Goal: Task Accomplishment & Management: Manage account settings

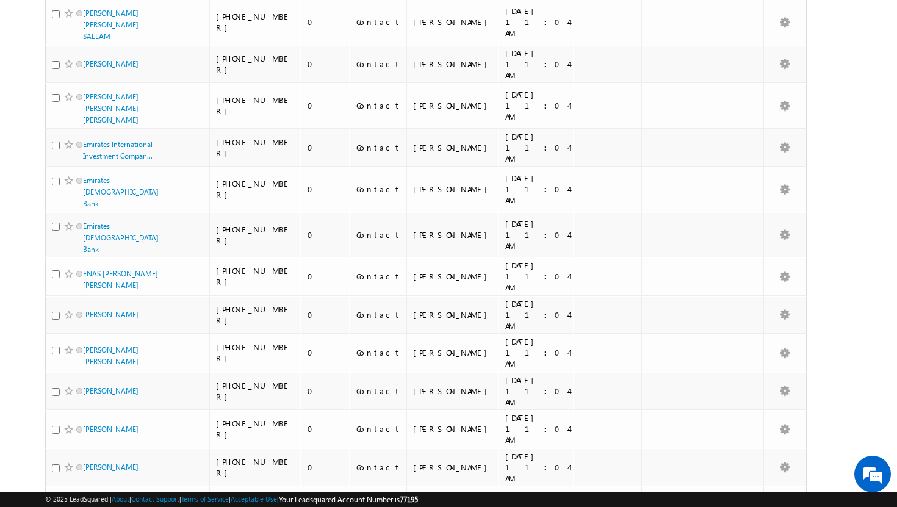
scroll to position [2974, 0]
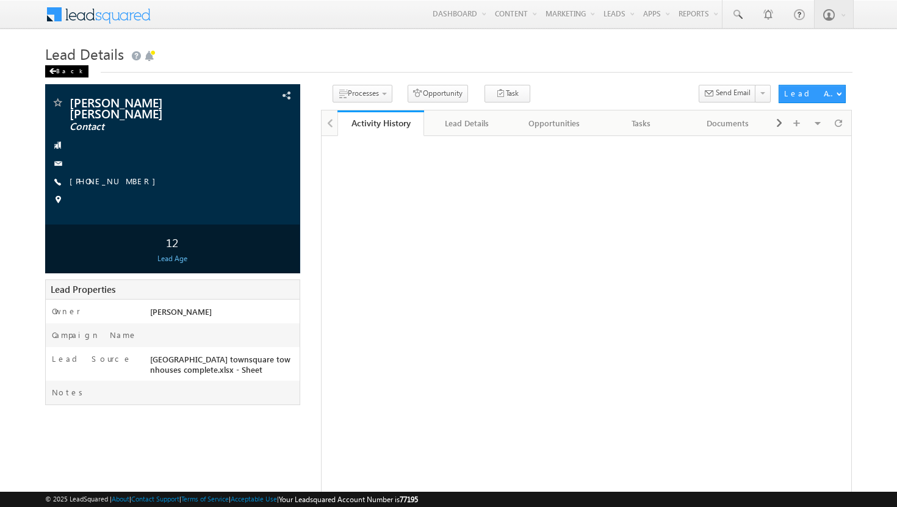
click at [54, 70] on span at bounding box center [52, 71] width 7 height 6
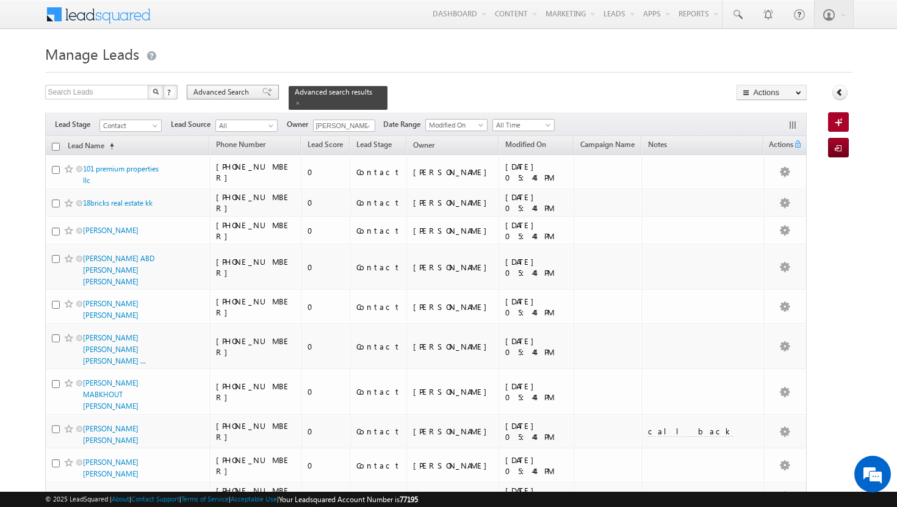
click at [230, 93] on span "Advanced Search" at bounding box center [222, 92] width 59 height 11
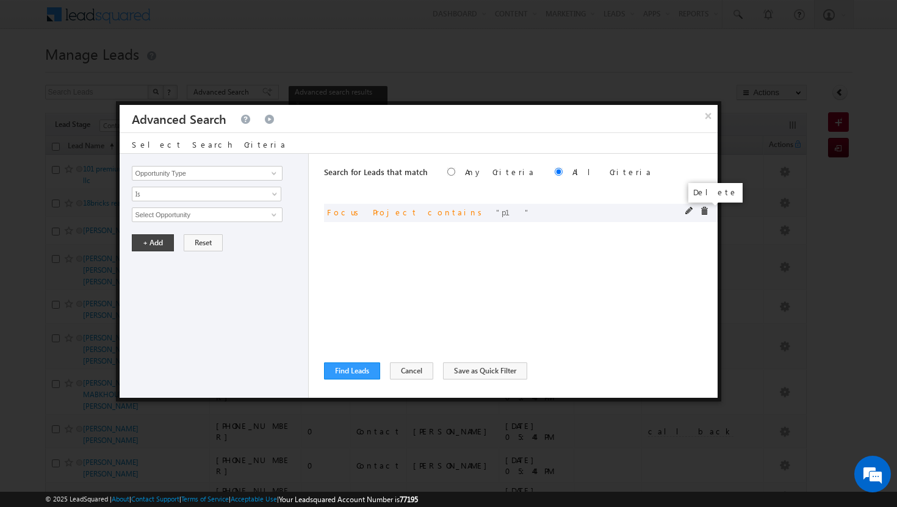
click at [706, 213] on span at bounding box center [704, 211] width 9 height 9
click at [227, 173] on input "Opportunity Type" at bounding box center [207, 173] width 150 height 15
click at [276, 170] on span at bounding box center [274, 173] width 10 height 10
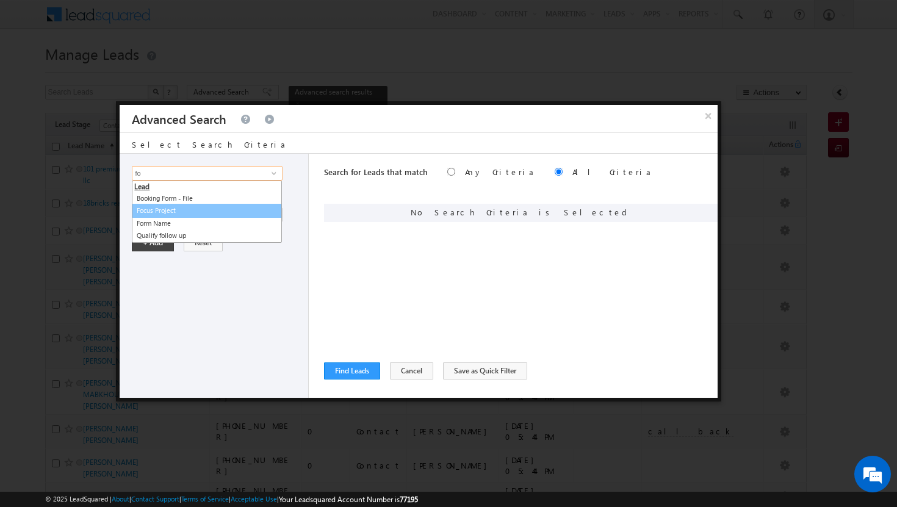
click at [164, 210] on link "Focus Project" at bounding box center [207, 211] width 150 height 14
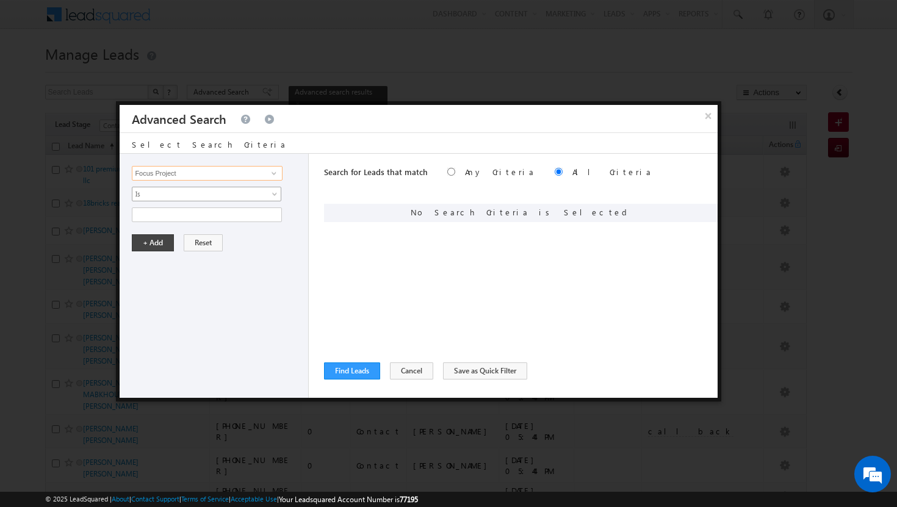
type input "Focus Project"
click at [278, 196] on span at bounding box center [276, 197] width 10 height 10
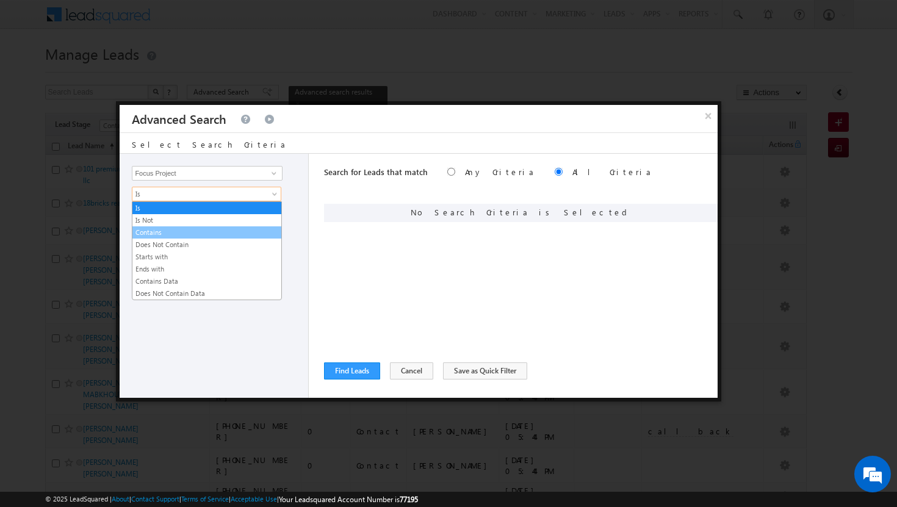
click at [234, 232] on link "Contains" at bounding box center [206, 232] width 149 height 11
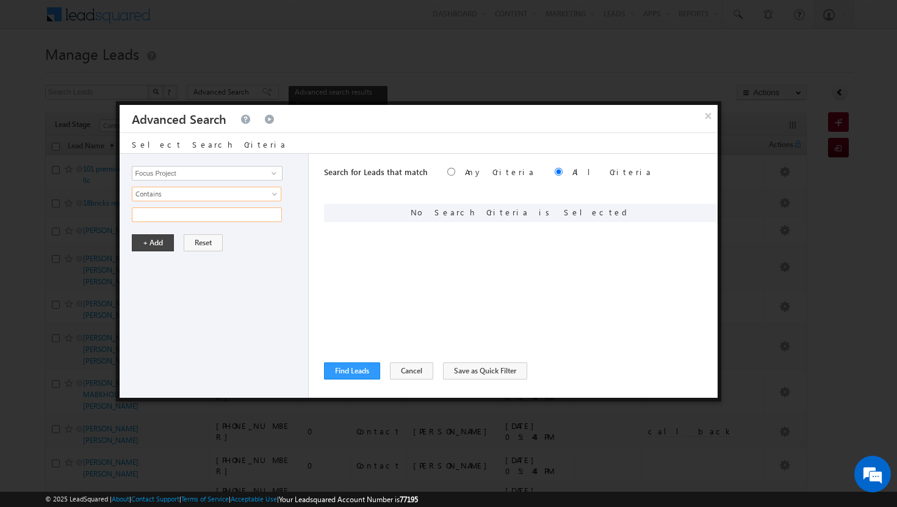
click at [241, 217] on input "text" at bounding box center [207, 214] width 150 height 15
type input "masaar"
click at [154, 239] on button "+ Add" at bounding box center [153, 242] width 42 height 17
click at [373, 371] on button "Find Leads" at bounding box center [352, 370] width 56 height 17
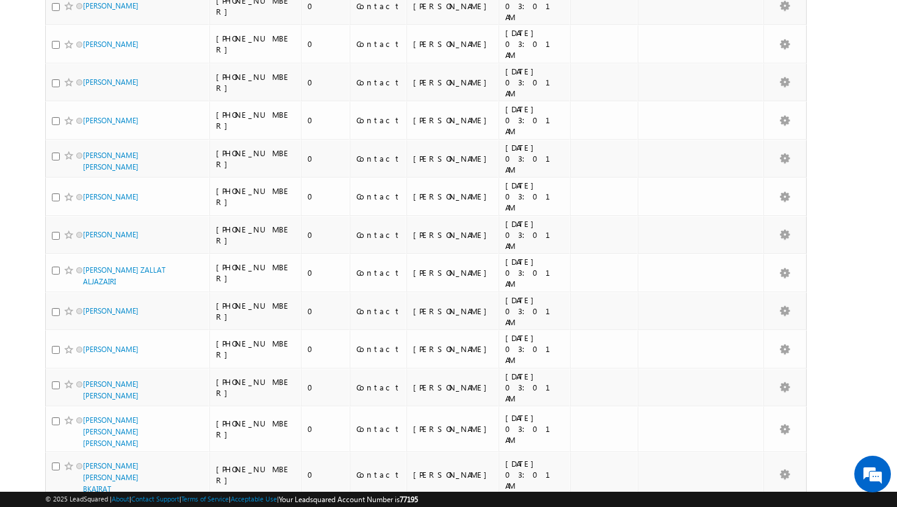
scroll to position [2998, 0]
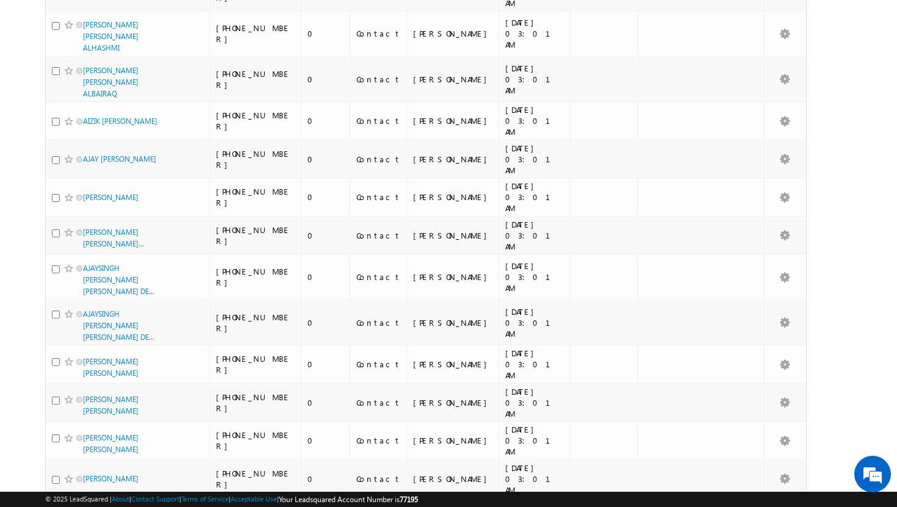
scroll to position [6337, 0]
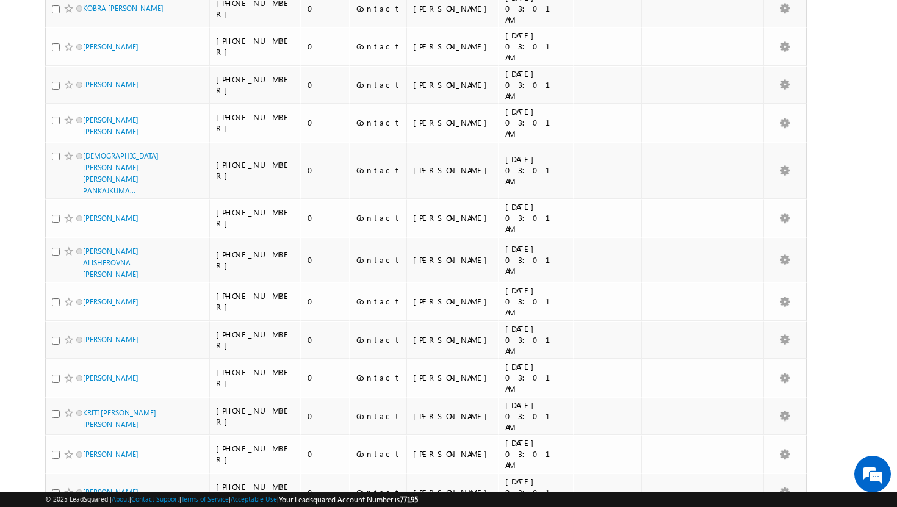
scroll to position [6030, 0]
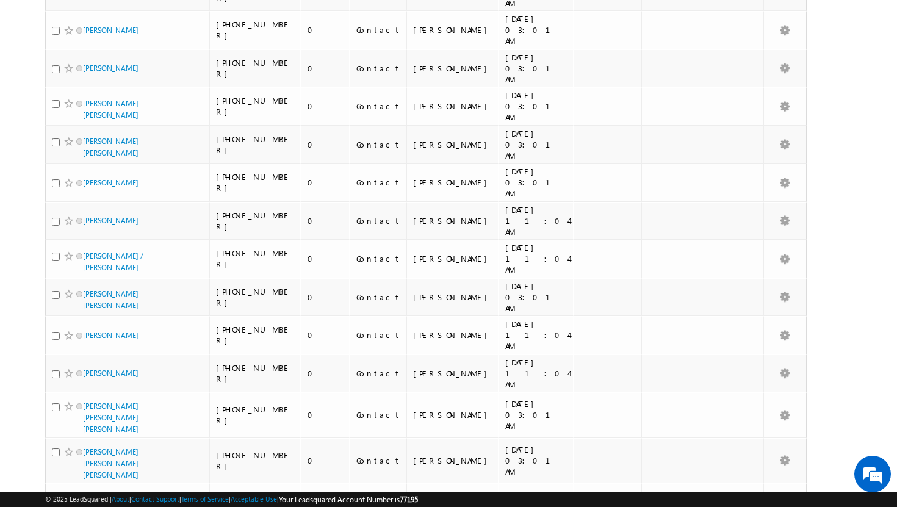
scroll to position [6086, 0]
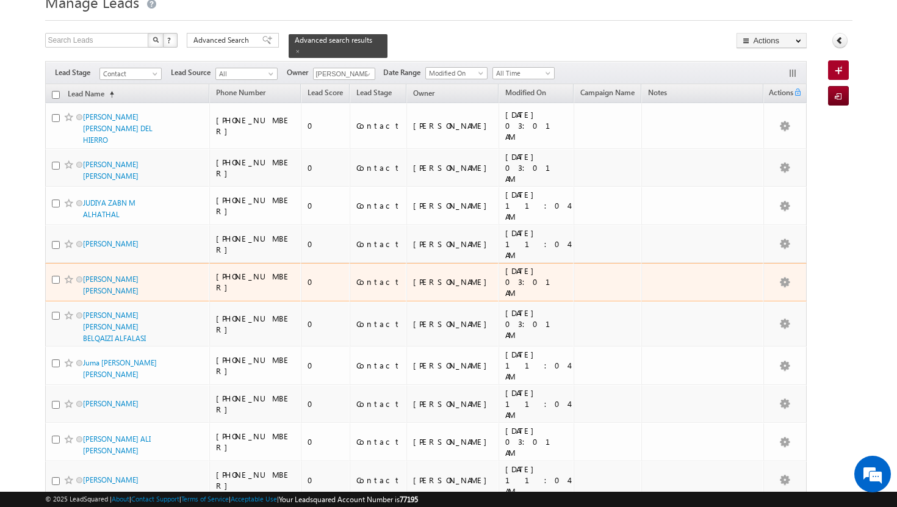
scroll to position [0, 0]
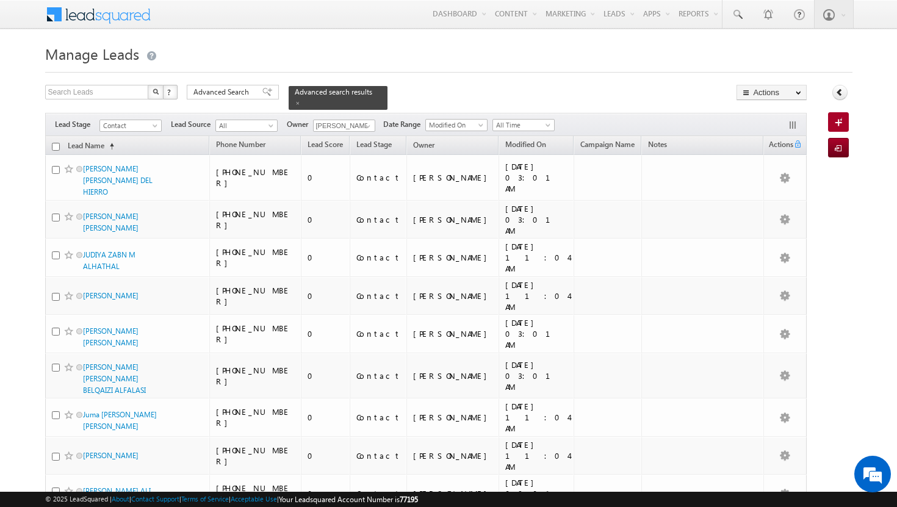
click at [57, 143] on input "checkbox" at bounding box center [56, 147] width 8 height 8
checkbox input "true"
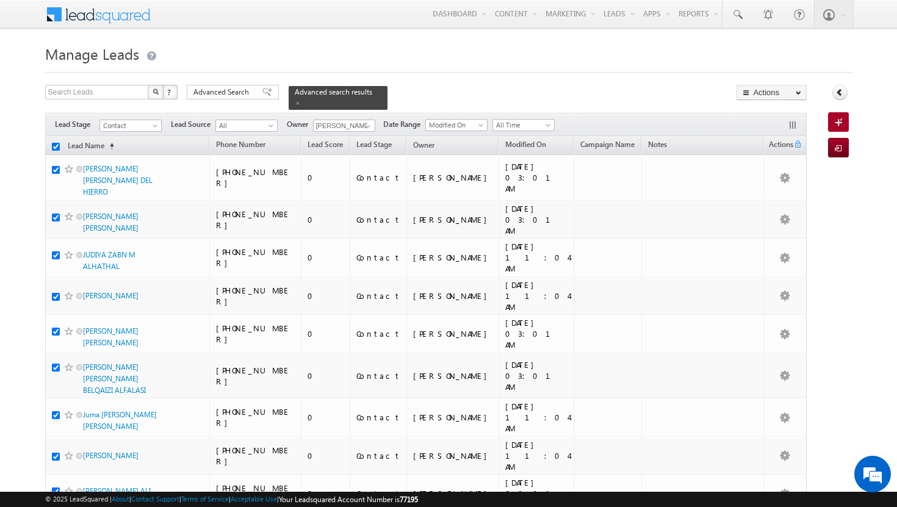
checkbox input "true"
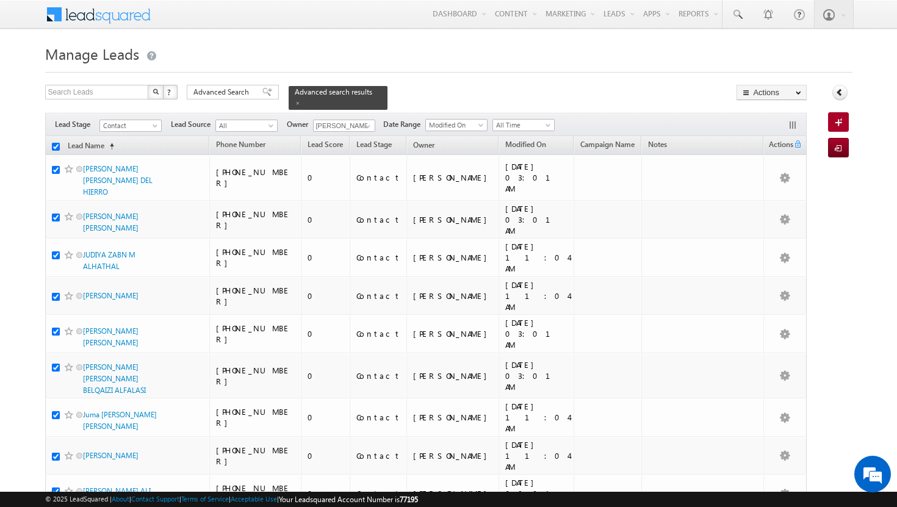
checkbox input "true"
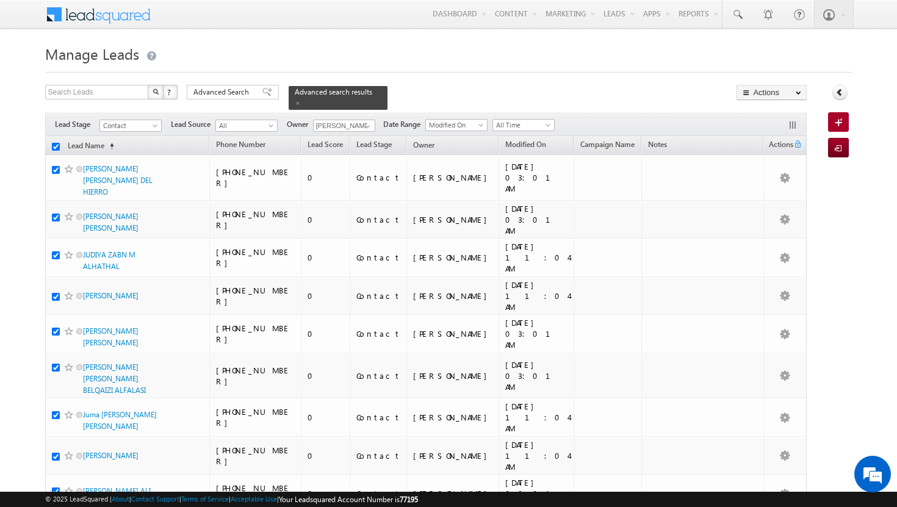
checkbox input "true"
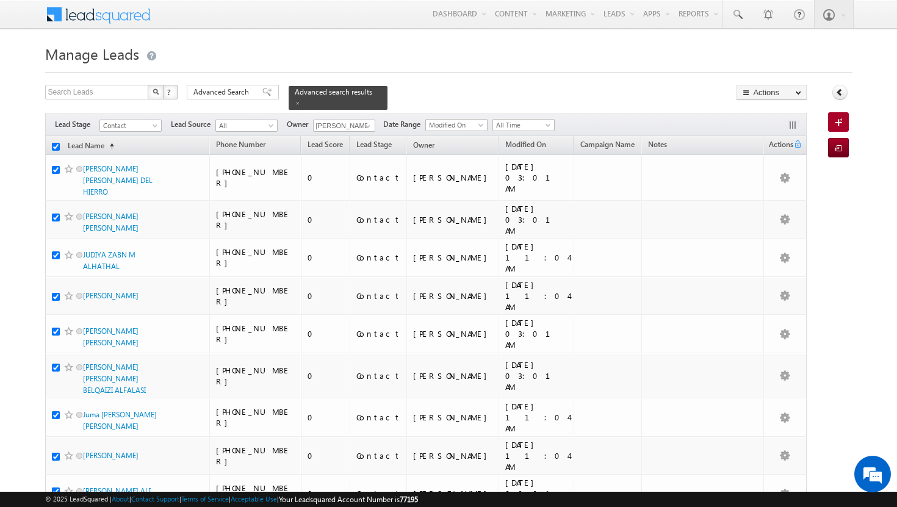
checkbox input "true"
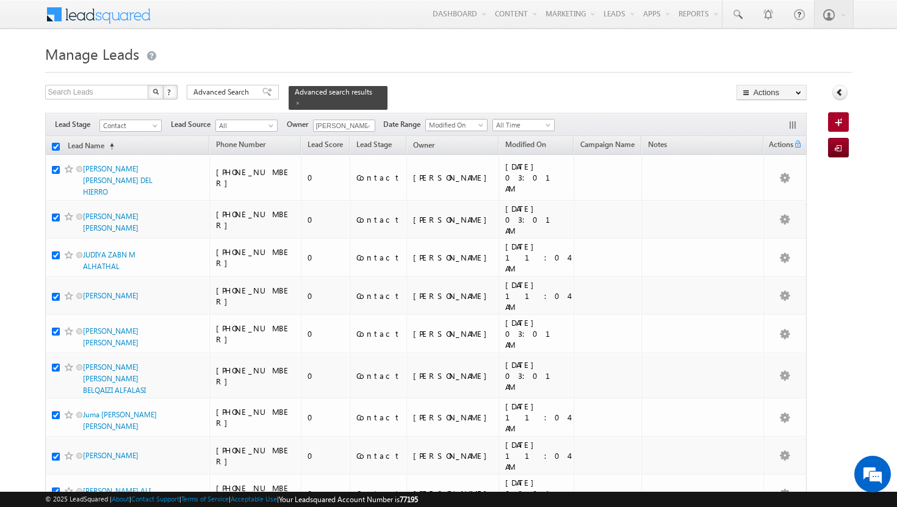
checkbox input "true"
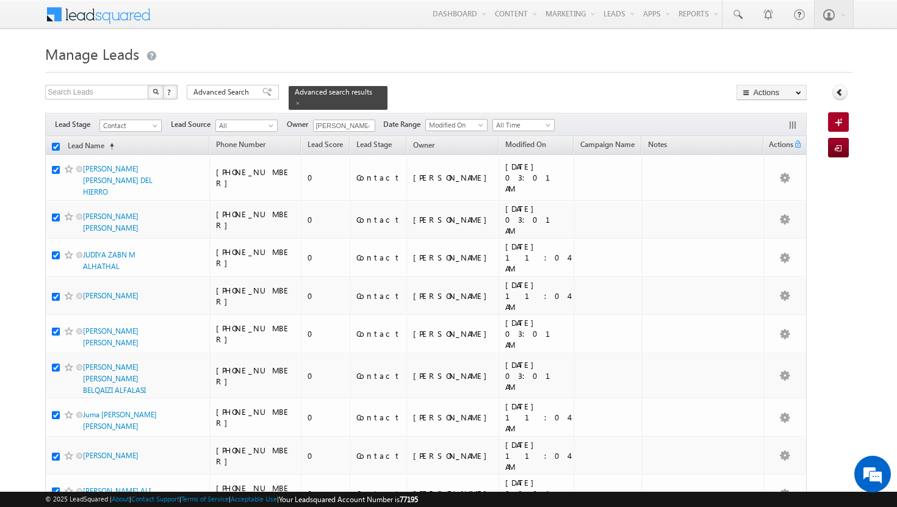
checkbox input "true"
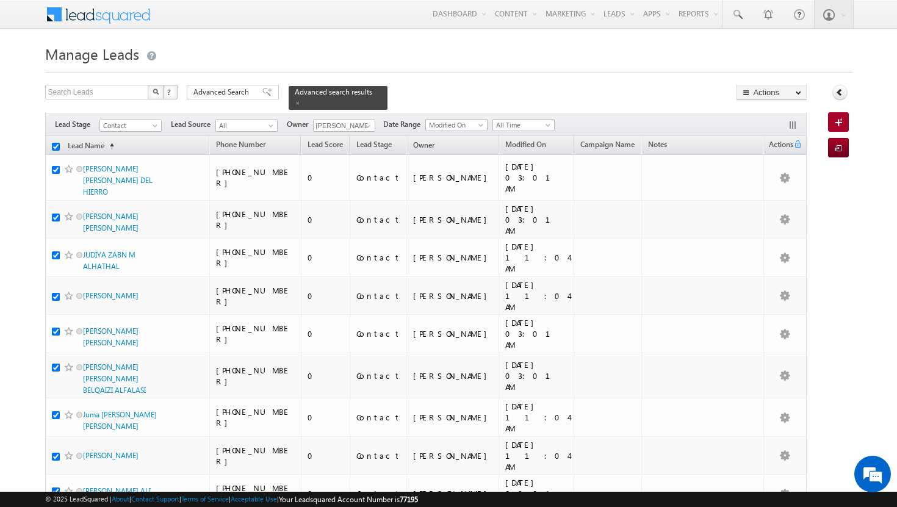
checkbox input "true"
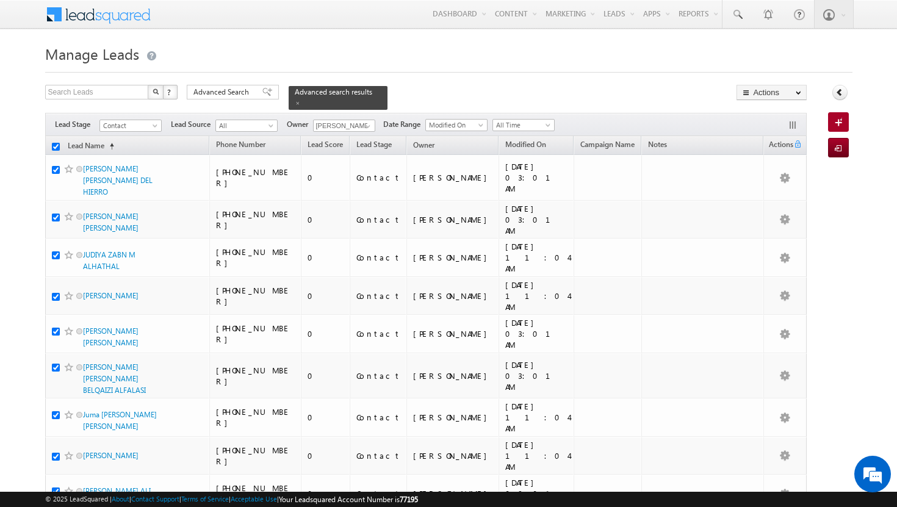
checkbox input "true"
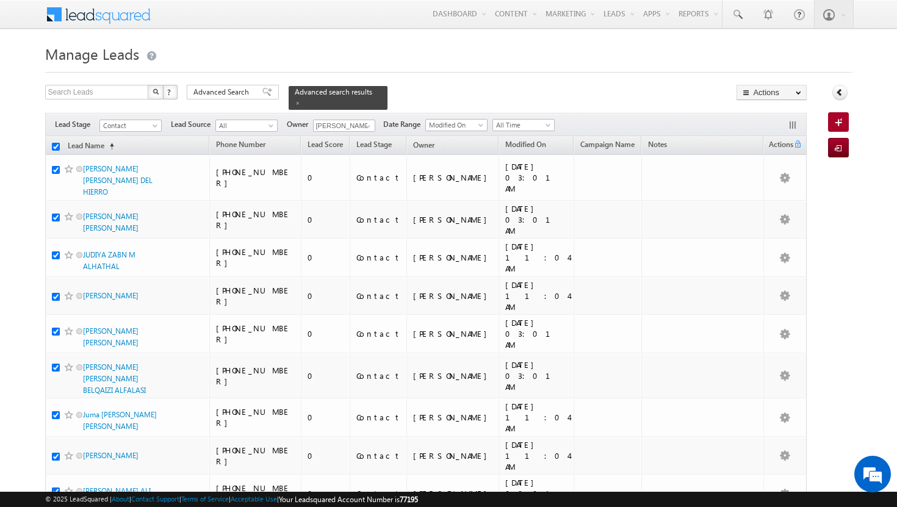
checkbox input "true"
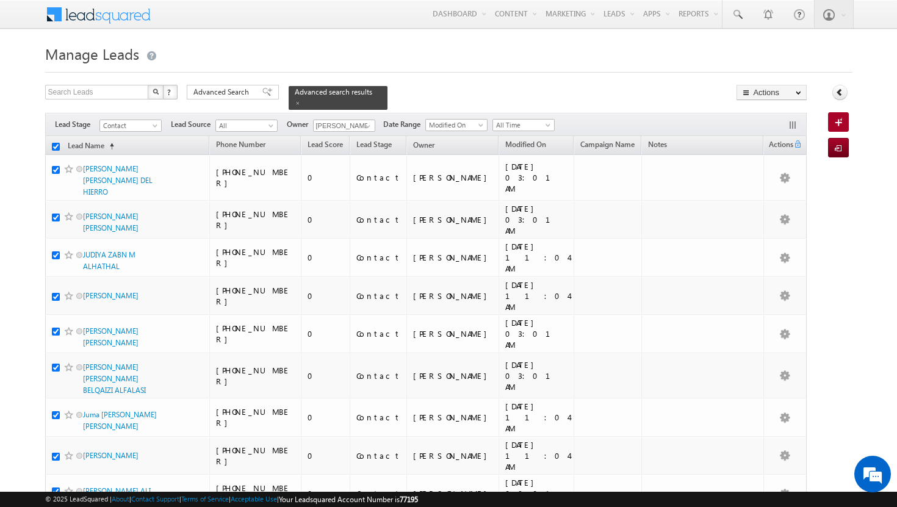
checkbox input "true"
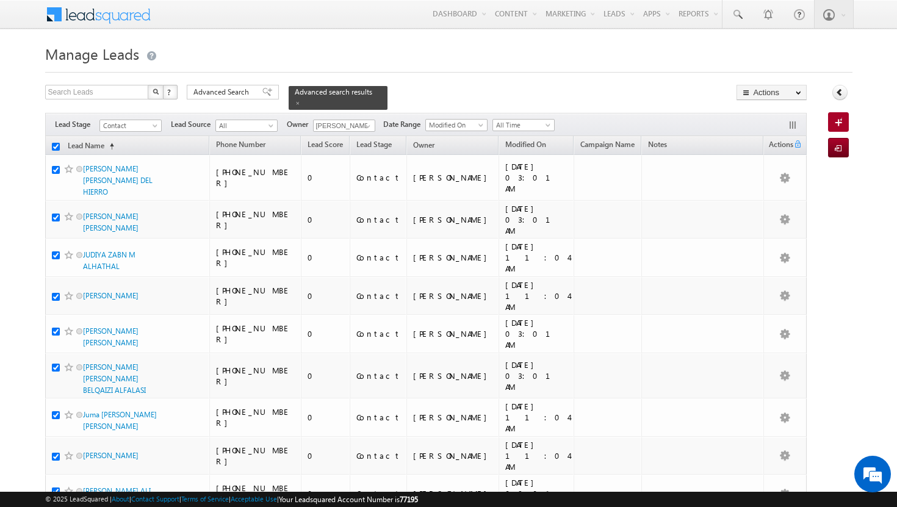
checkbox input "true"
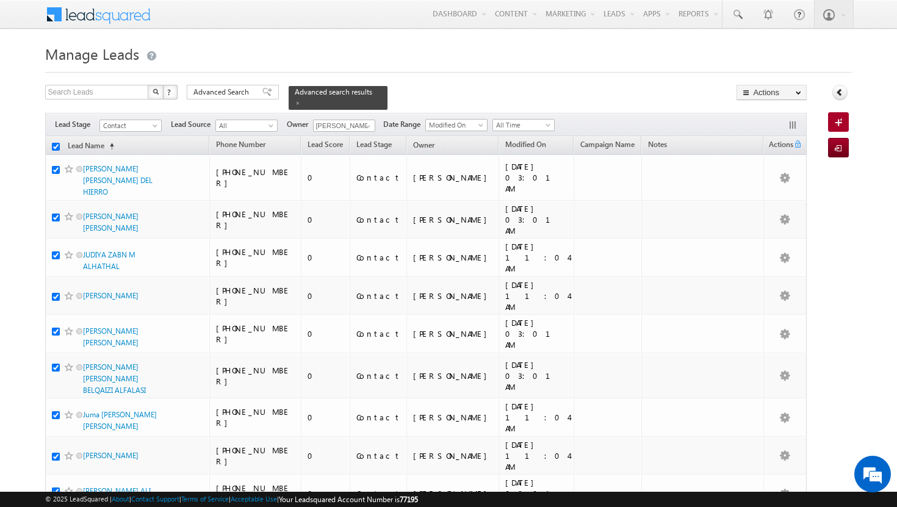
checkbox input "true"
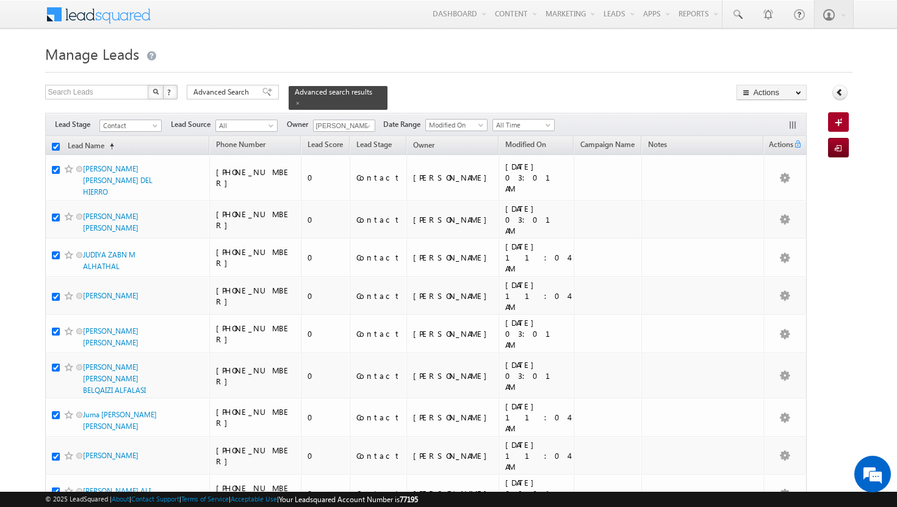
checkbox input "true"
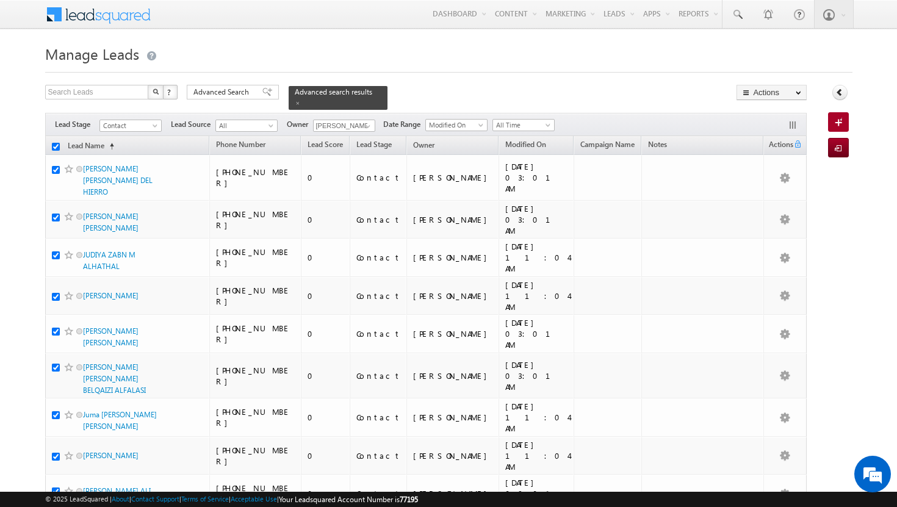
checkbox input "true"
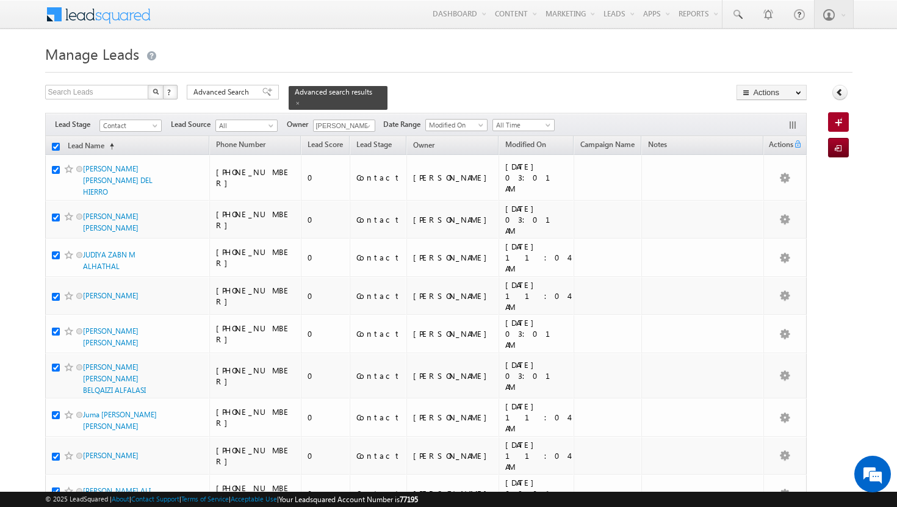
checkbox input "true"
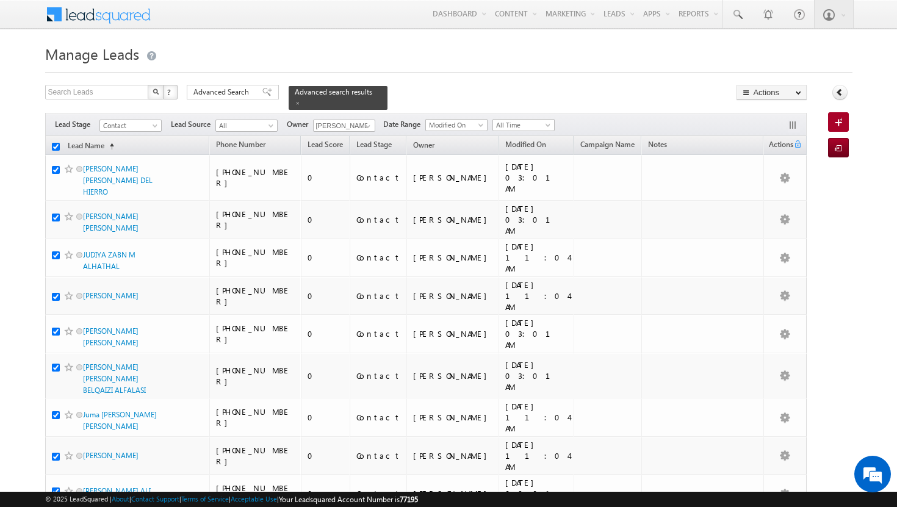
checkbox input "true"
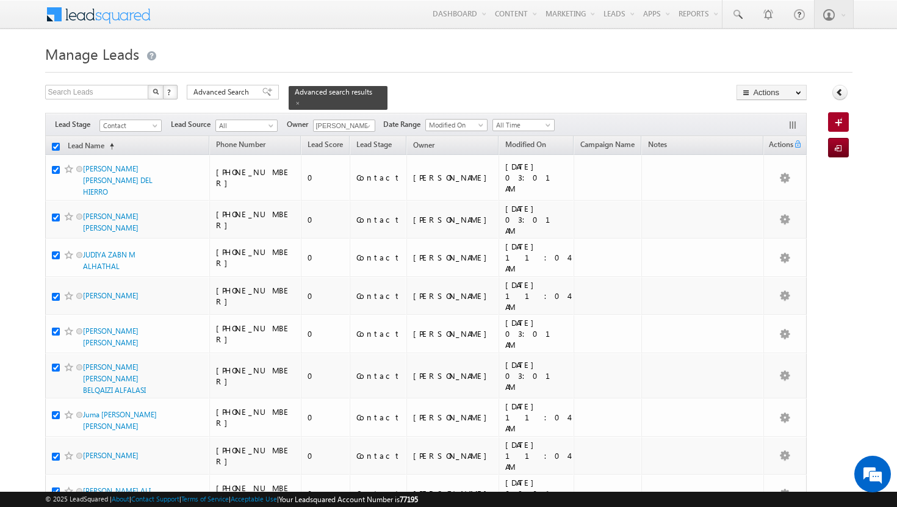
checkbox input "true"
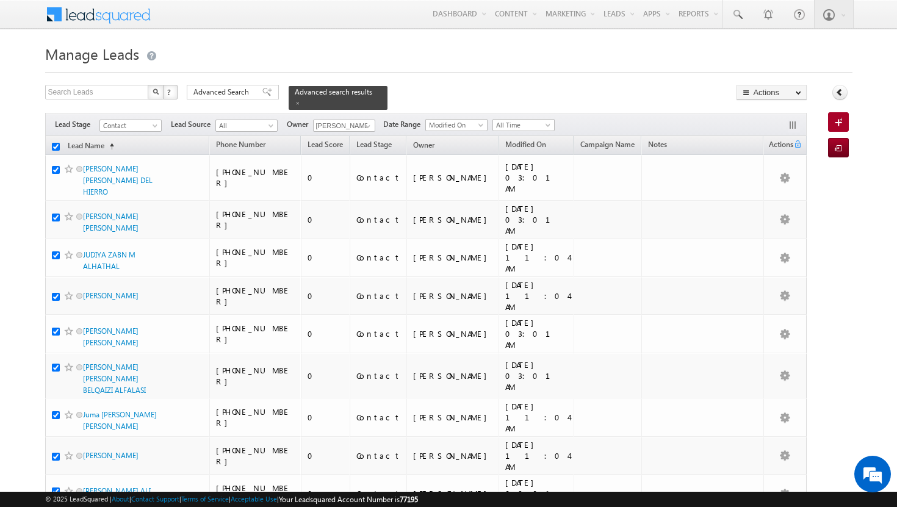
checkbox input "true"
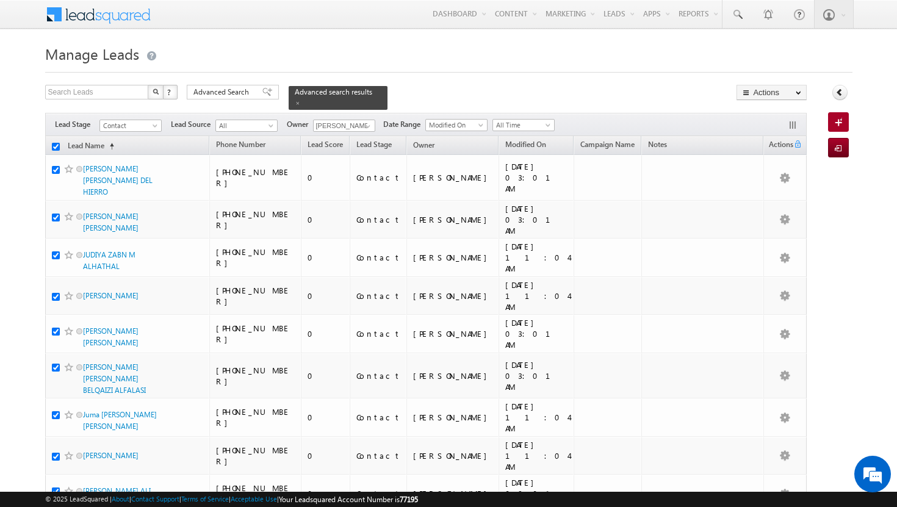
checkbox input "true"
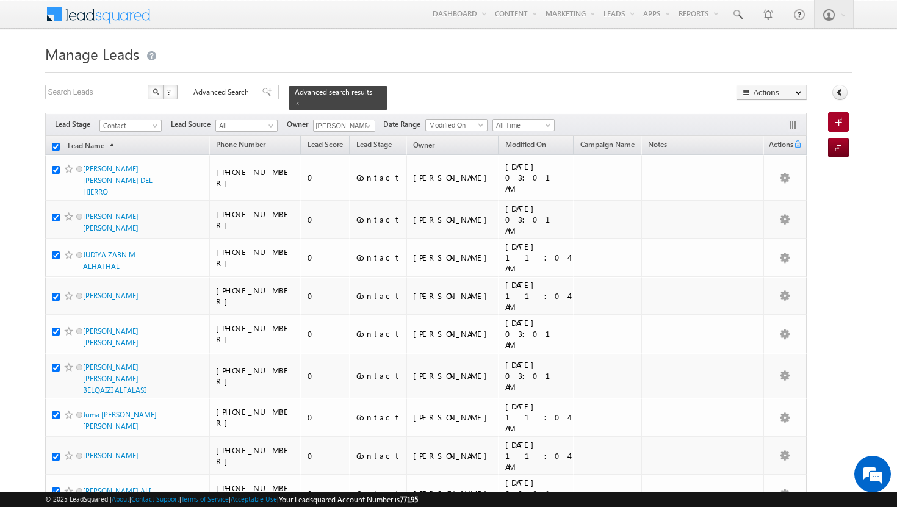
checkbox input "true"
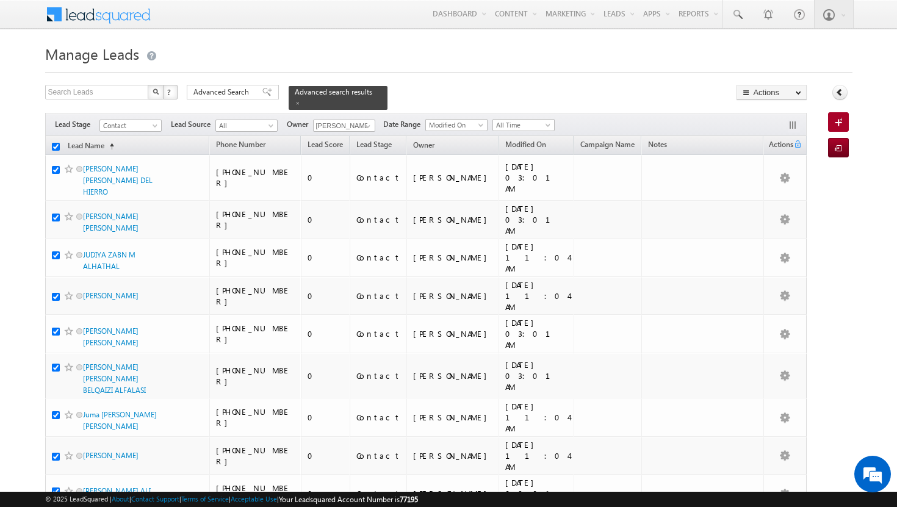
checkbox input "true"
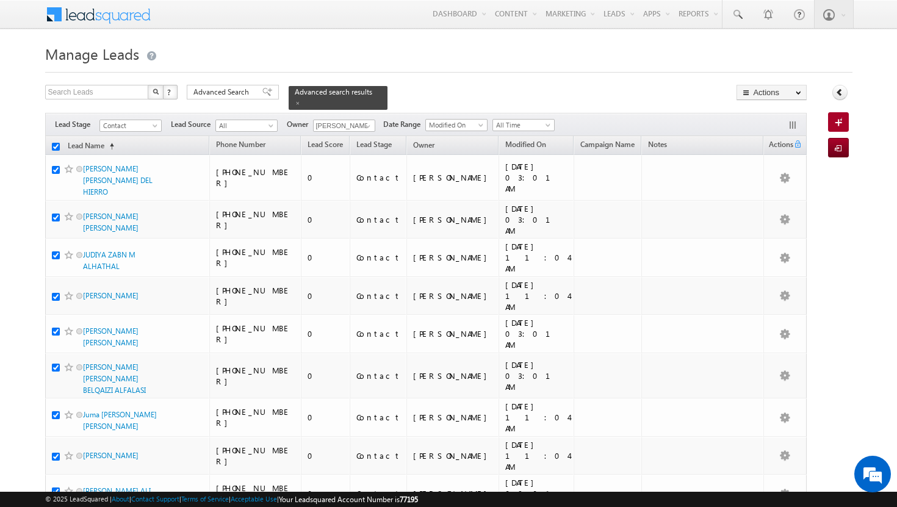
checkbox input "true"
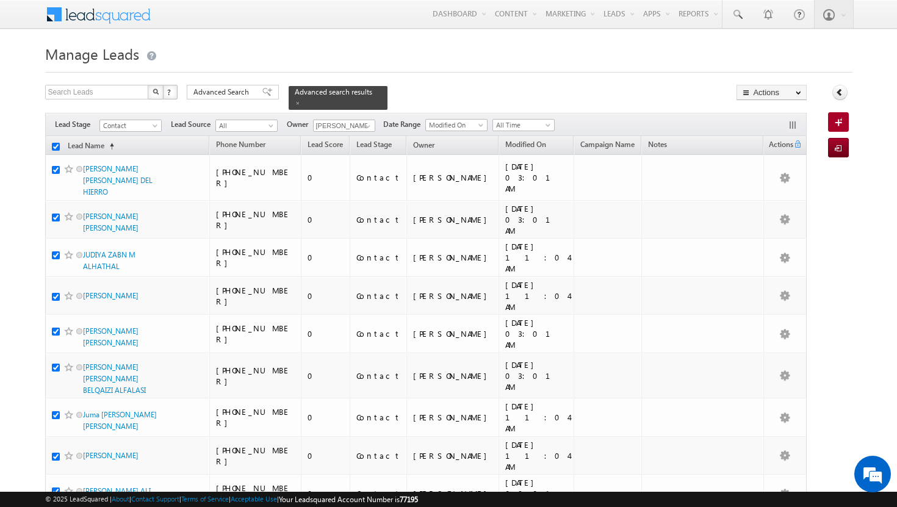
checkbox input "true"
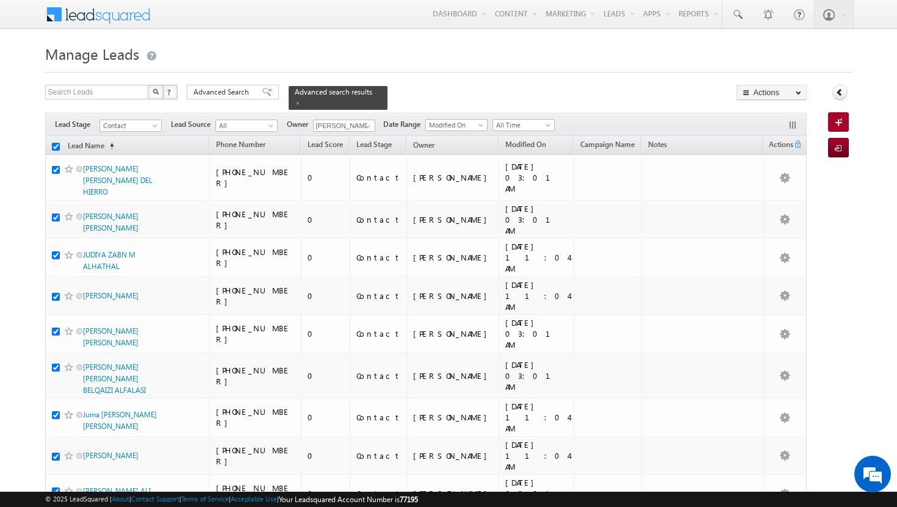
checkbox input "true"
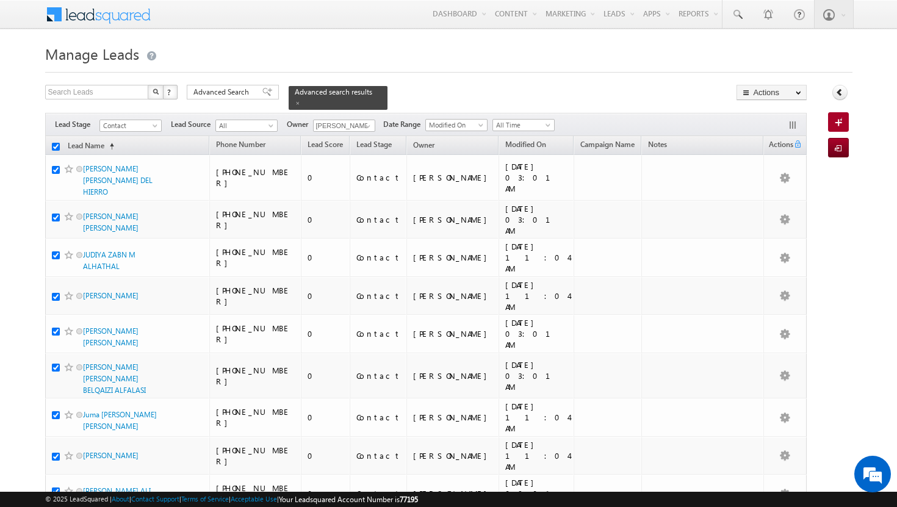
checkbox input "true"
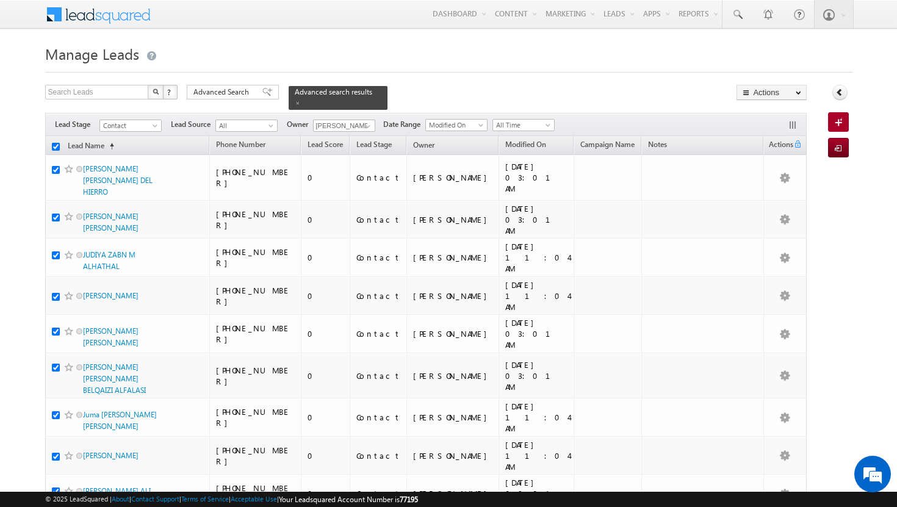
checkbox input "true"
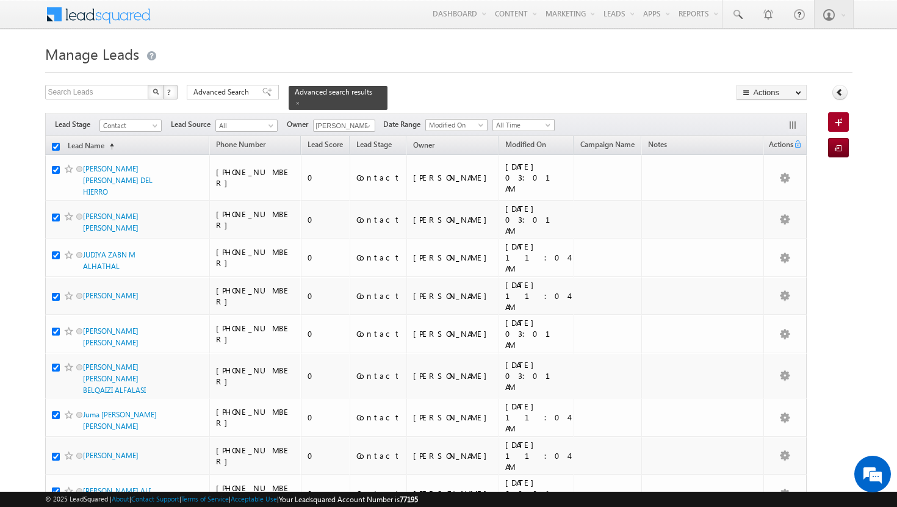
checkbox input "true"
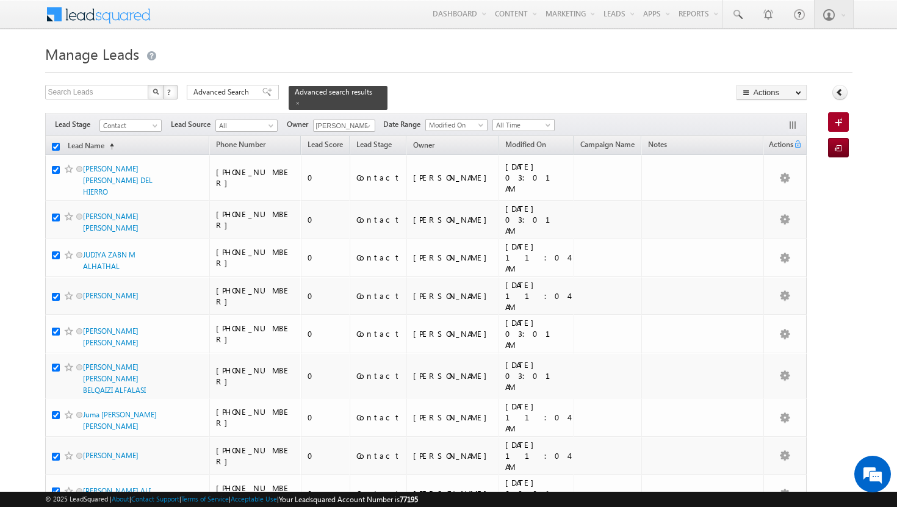
checkbox input "true"
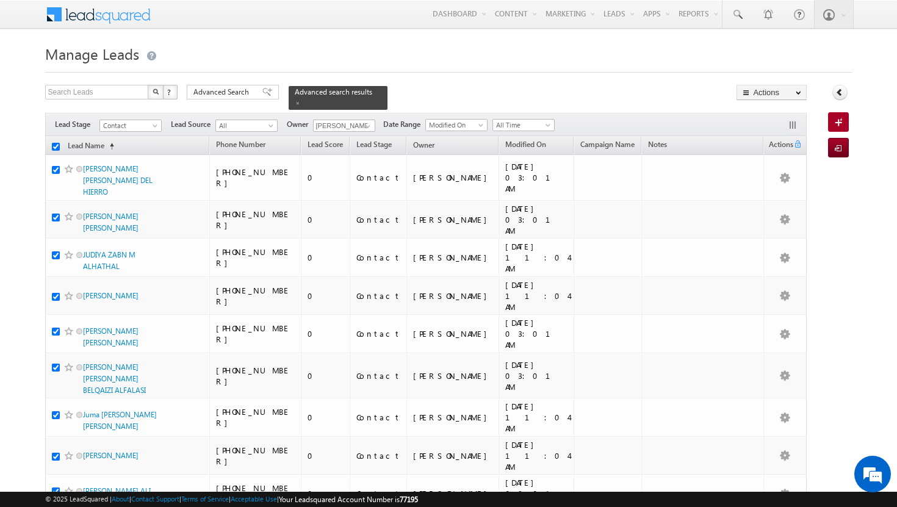
checkbox input "true"
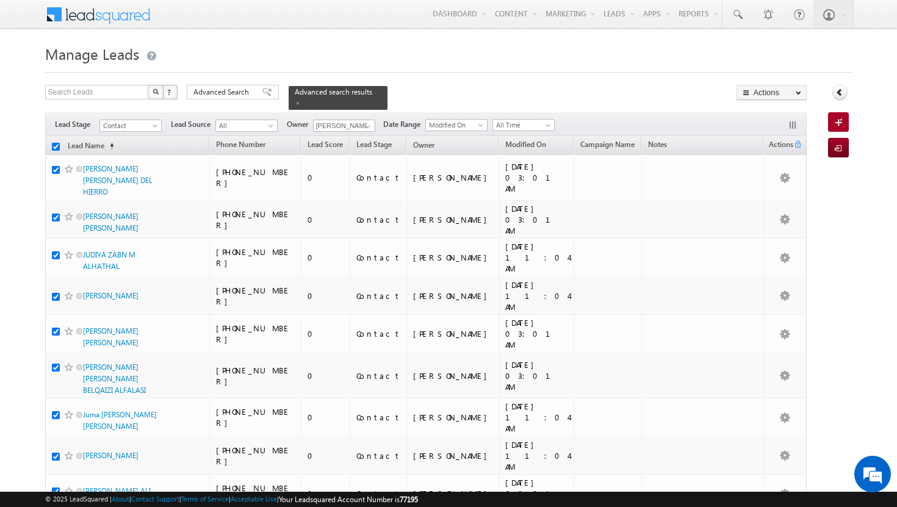
checkbox input "true"
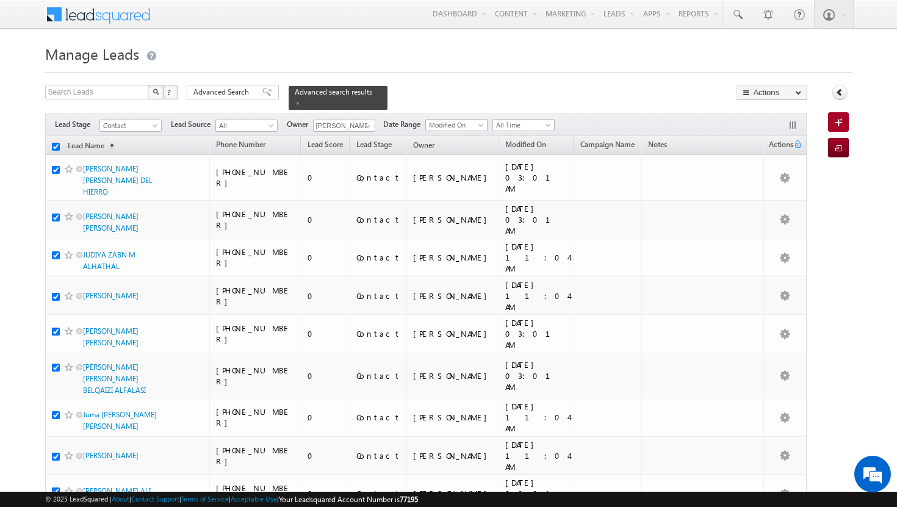
checkbox input "true"
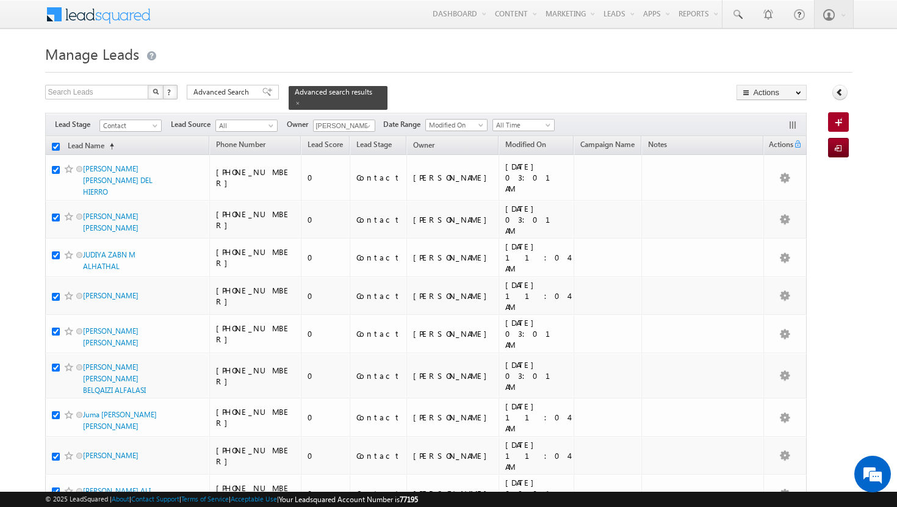
checkbox input "true"
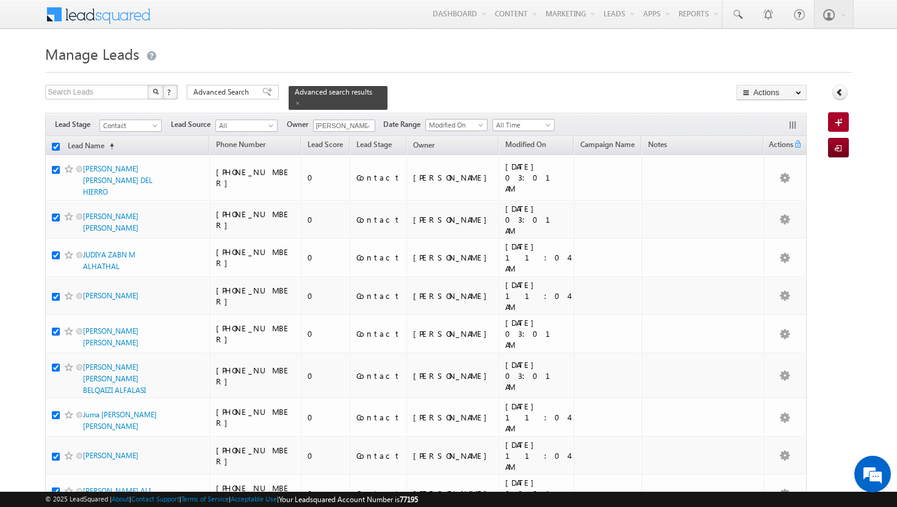
checkbox input "true"
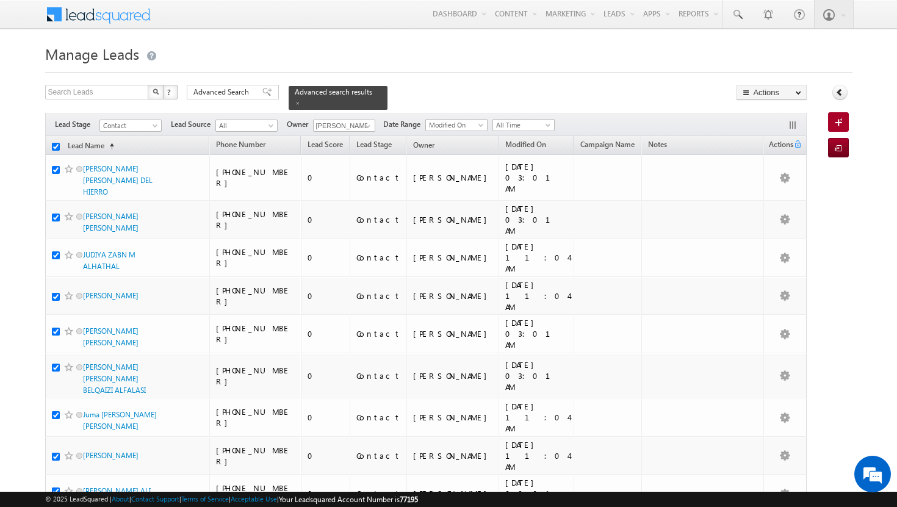
checkbox input "true"
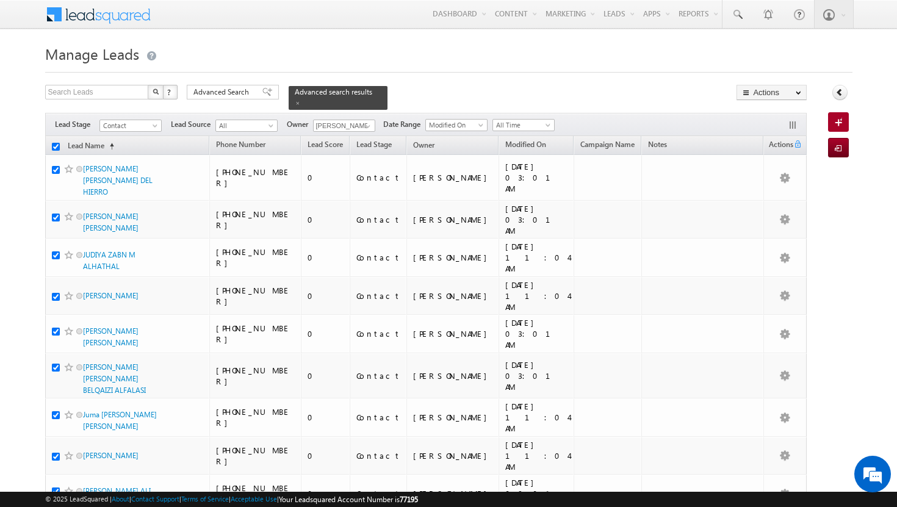
checkbox input "true"
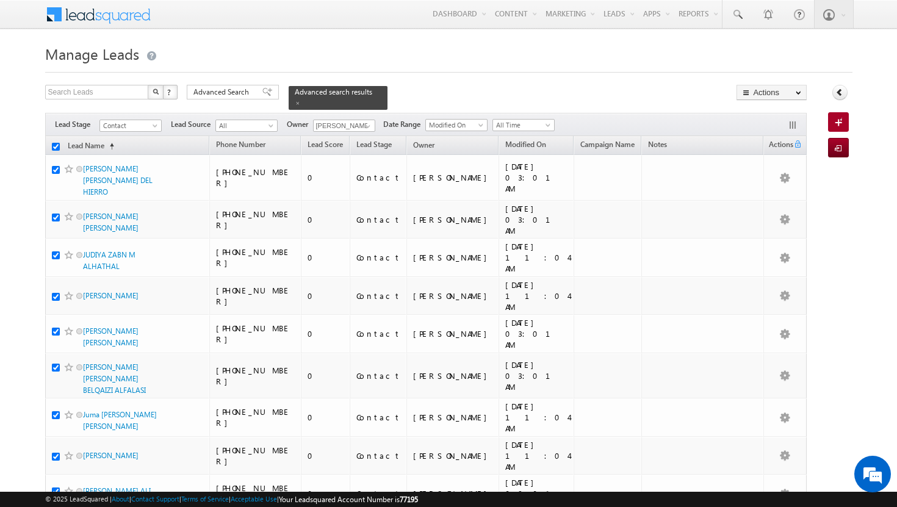
checkbox input "true"
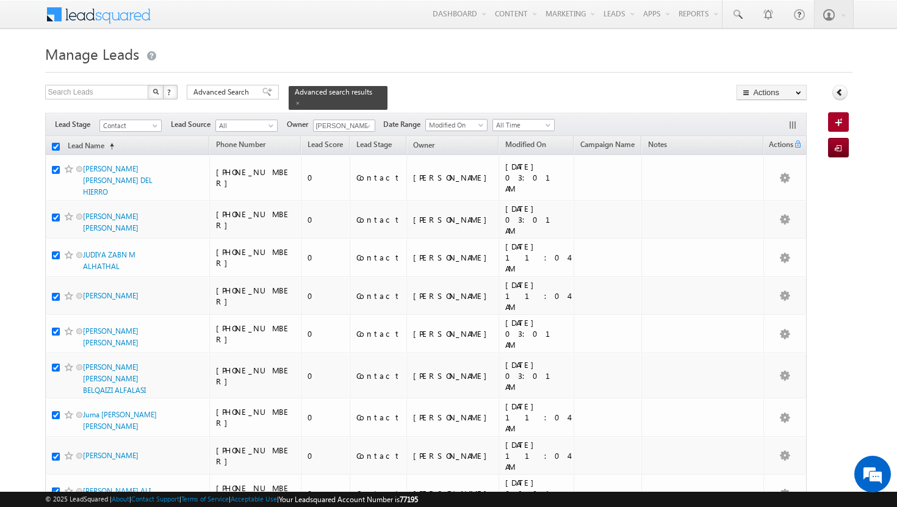
checkbox input "true"
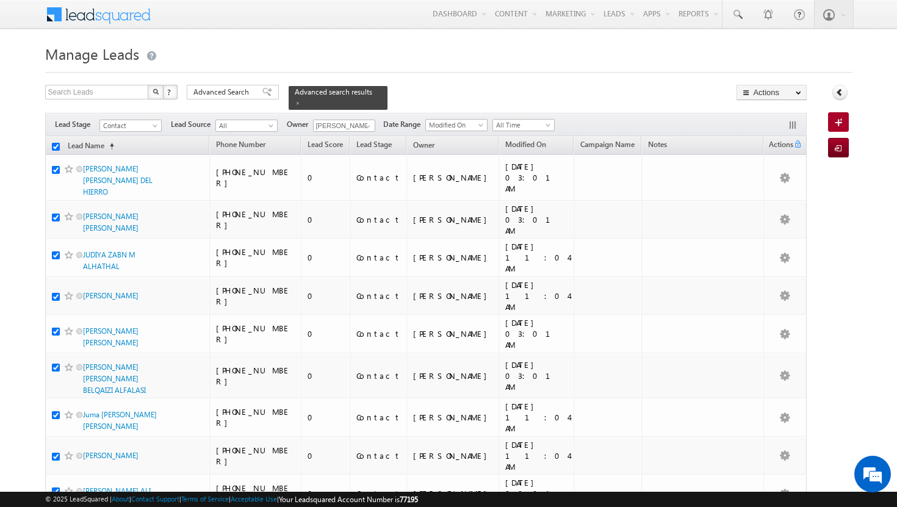
checkbox input "true"
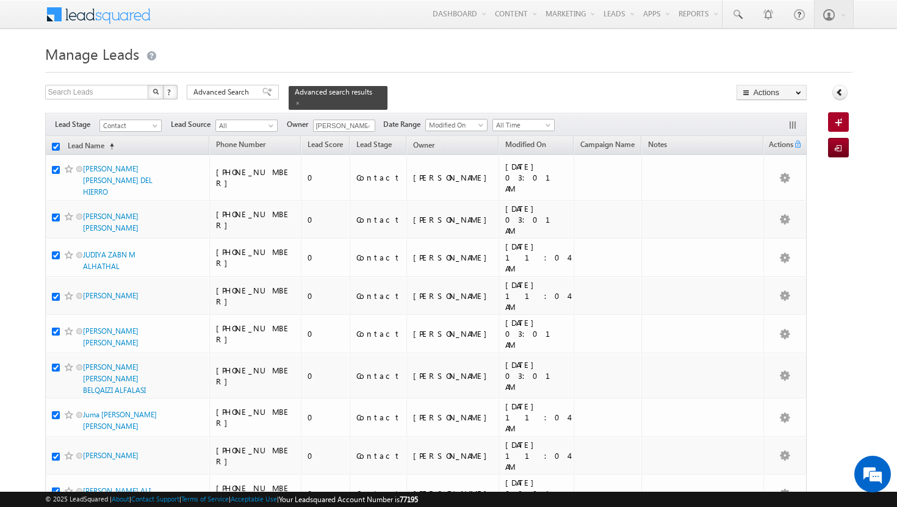
checkbox input "true"
click at [262, 95] on span at bounding box center [267, 92] width 10 height 9
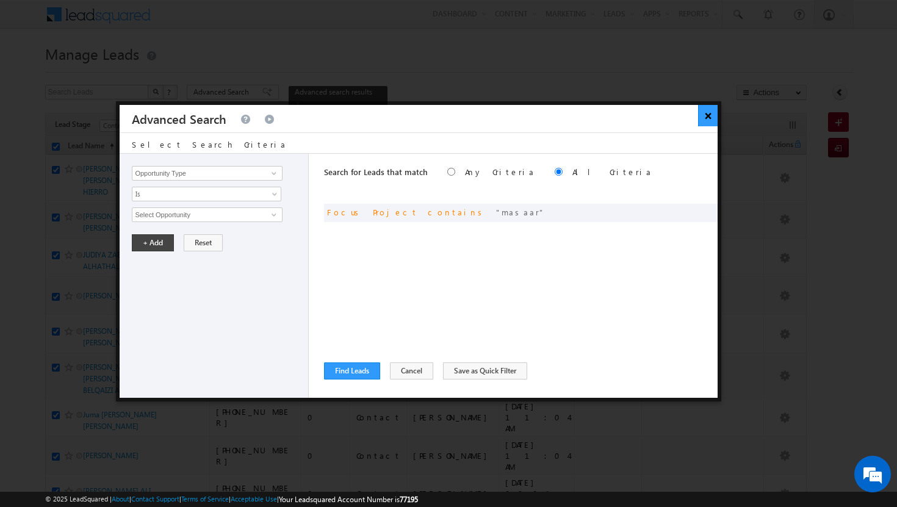
click at [711, 114] on button "×" at bounding box center [708, 115] width 20 height 21
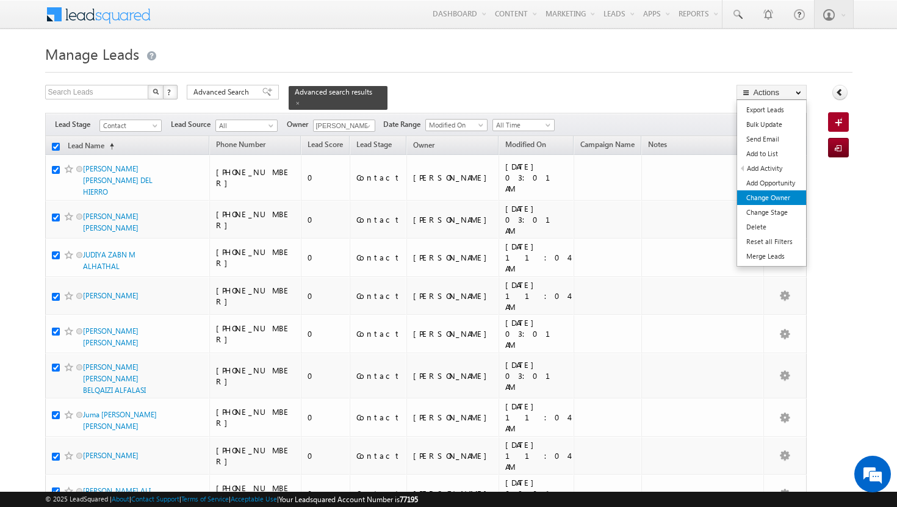
click at [765, 201] on link "Change Owner" at bounding box center [771, 197] width 69 height 15
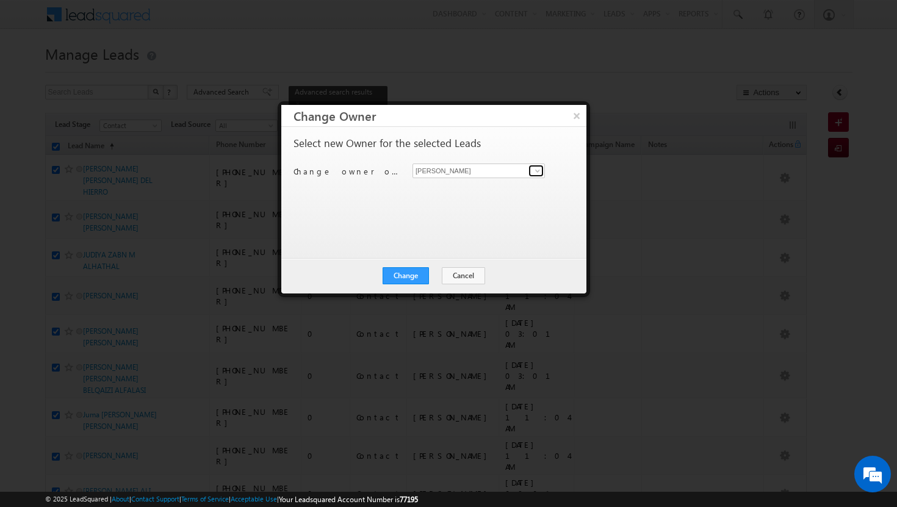
click at [537, 170] on span at bounding box center [537, 171] width 10 height 10
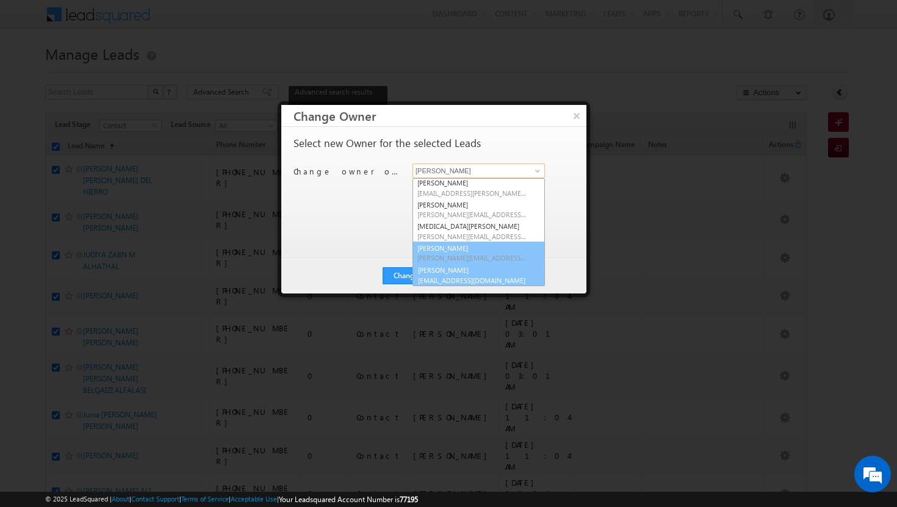
scroll to position [110, 0]
click at [464, 273] on link "[PERSON_NAME] [PERSON_NAME][EMAIL_ADDRESS][DOMAIN_NAME]" at bounding box center [478, 273] width 132 height 23
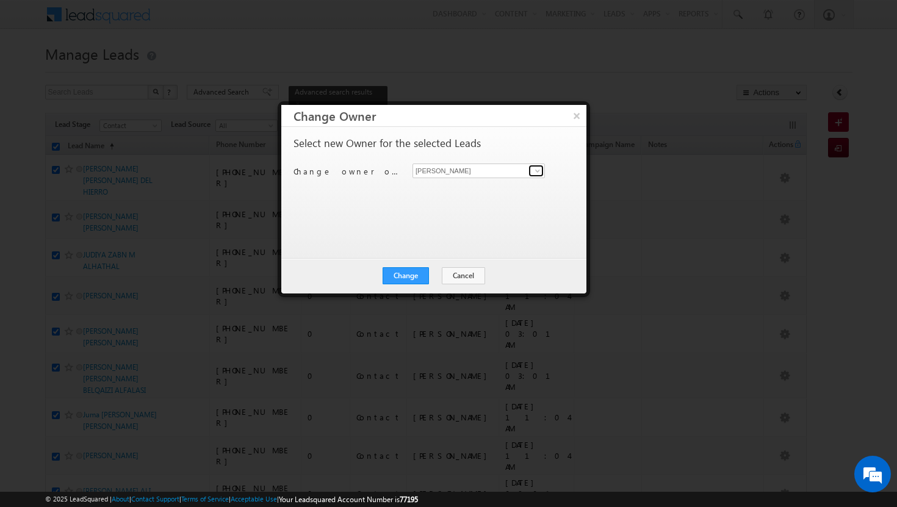
click at [533, 171] on span at bounding box center [537, 171] width 10 height 10
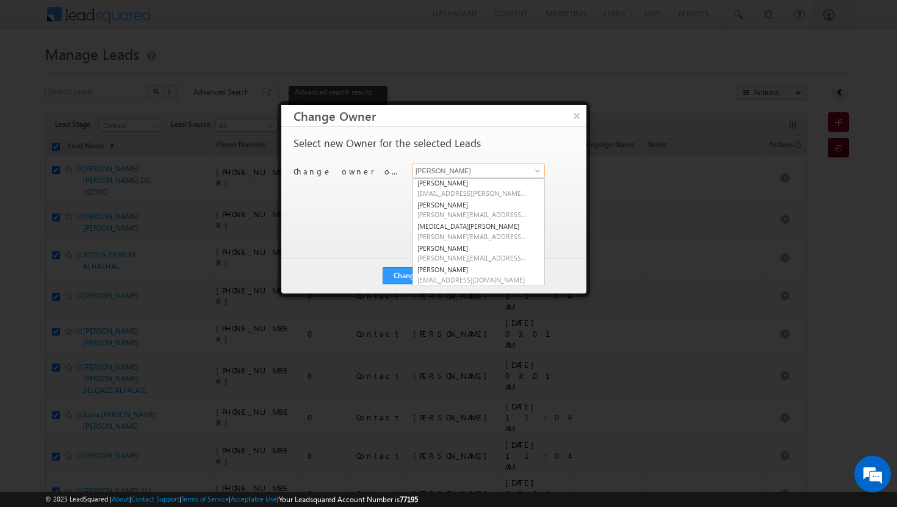
scroll to position [108, 0]
click at [381, 219] on div "Select new Owner for the selected Leads Change owner of 200 leads to [PERSON_NA…" at bounding box center [432, 187] width 278 height 98
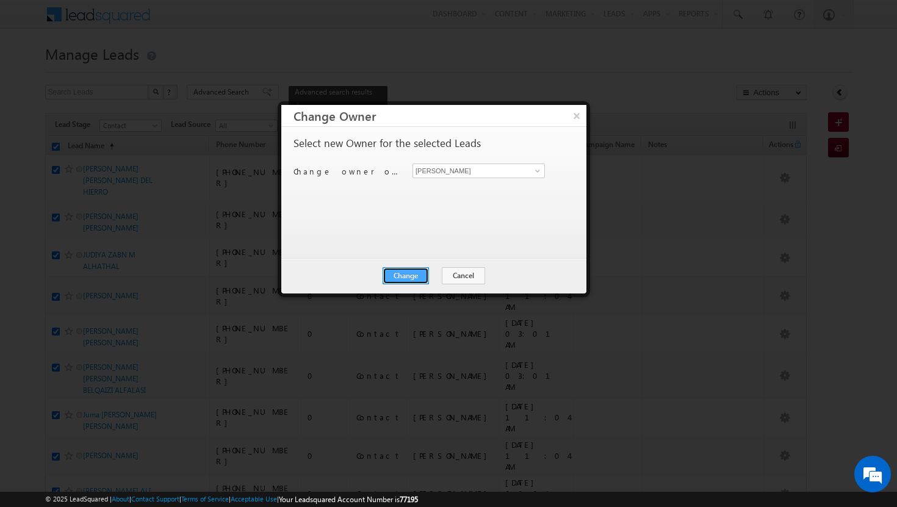
click at [400, 271] on button "Change" at bounding box center [405, 275] width 46 height 17
click at [434, 271] on button "Close" at bounding box center [435, 275] width 39 height 17
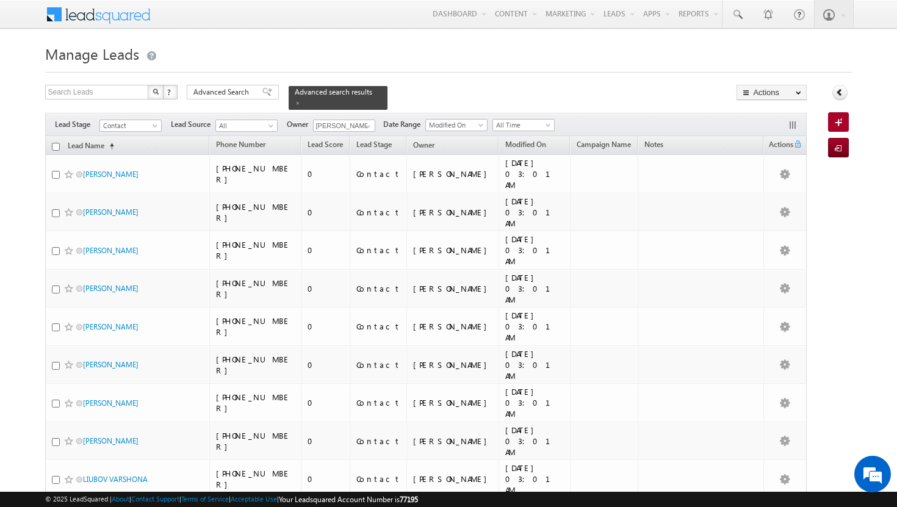
click at [55, 143] on input "checkbox" at bounding box center [56, 147] width 8 height 8
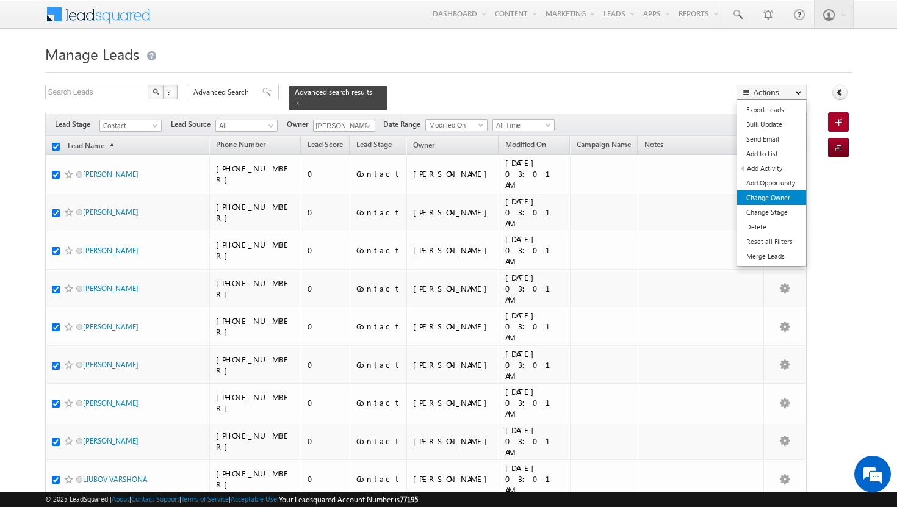
click at [781, 202] on link "Change Owner" at bounding box center [771, 197] width 69 height 15
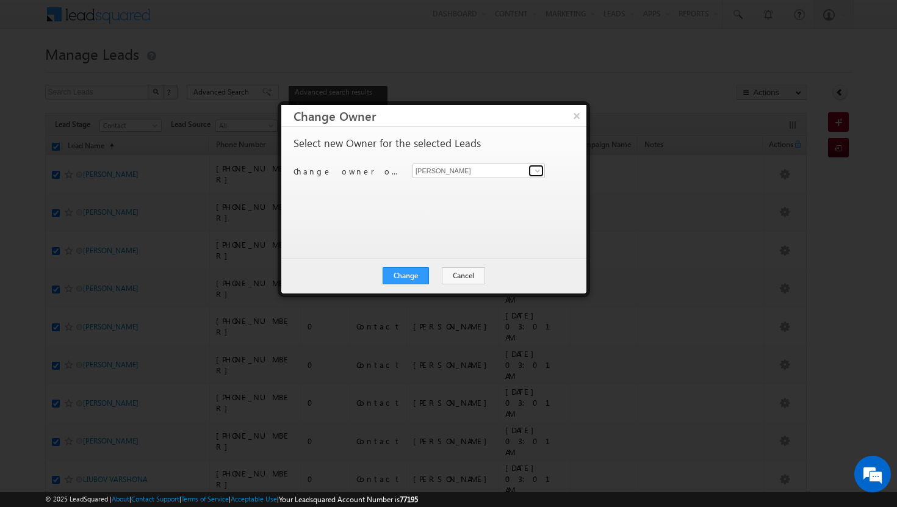
click at [534, 172] on span at bounding box center [537, 171] width 10 height 10
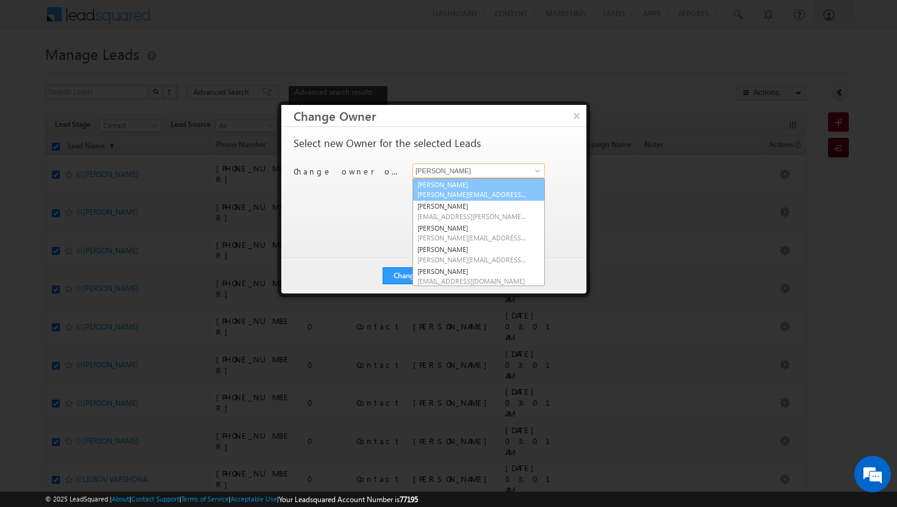
click at [516, 191] on span "[PERSON_NAME][EMAIL_ADDRESS][DOMAIN_NAME]" at bounding box center [472, 194] width 110 height 9
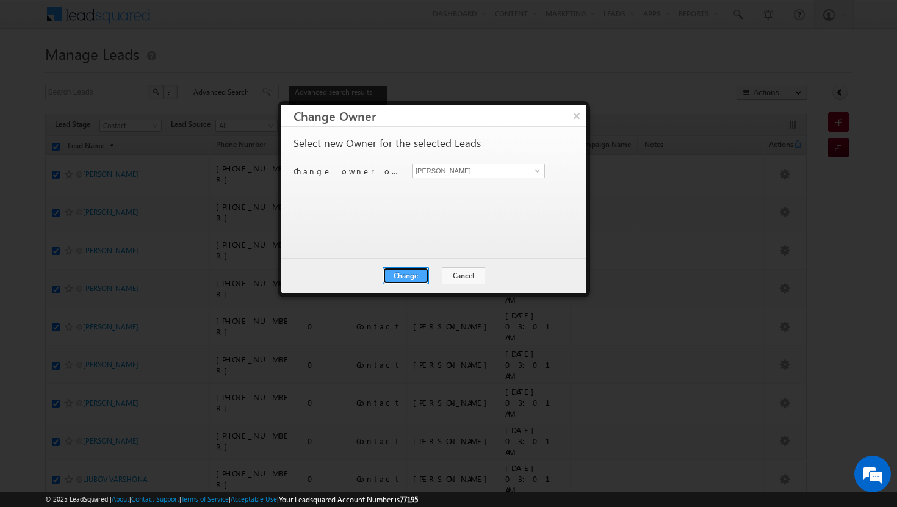
click at [412, 273] on button "Change" at bounding box center [405, 275] width 46 height 17
click at [437, 275] on button "Close" at bounding box center [435, 275] width 39 height 17
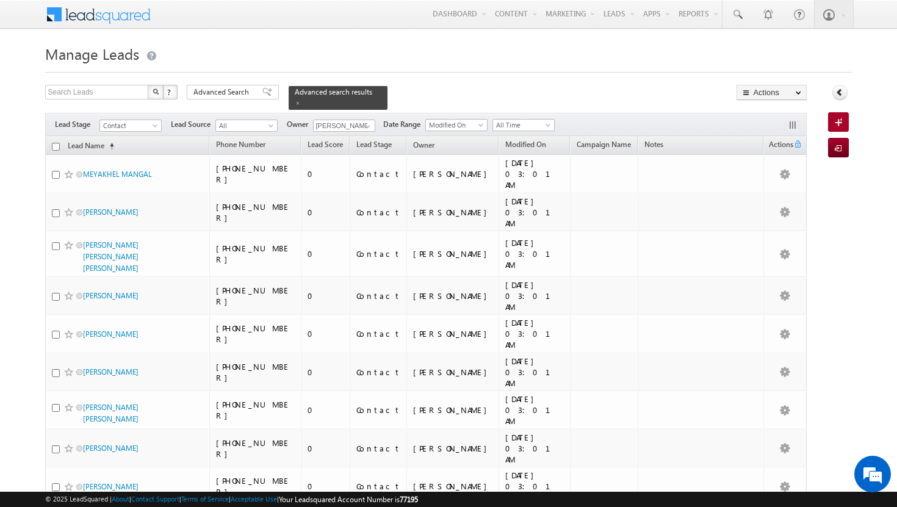
click at [56, 143] on input "checkbox" at bounding box center [56, 147] width 8 height 8
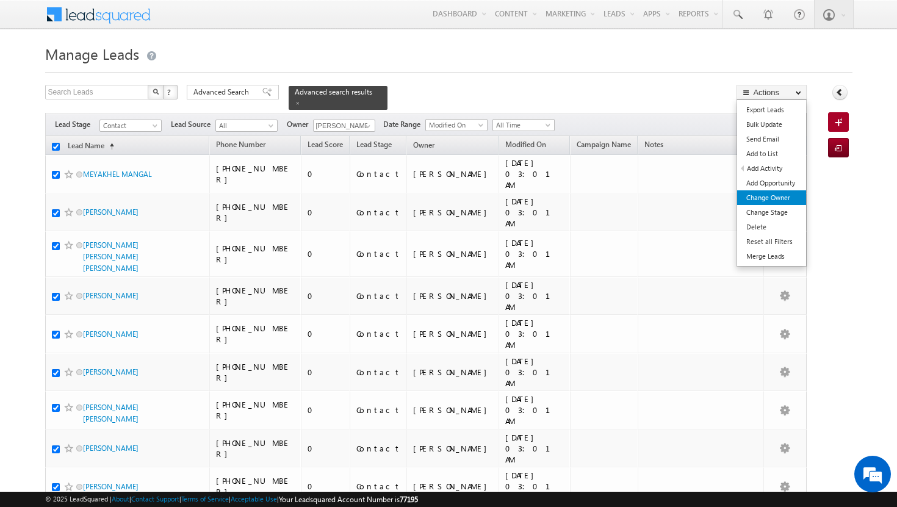
click at [781, 197] on link "Change Owner" at bounding box center [771, 197] width 69 height 15
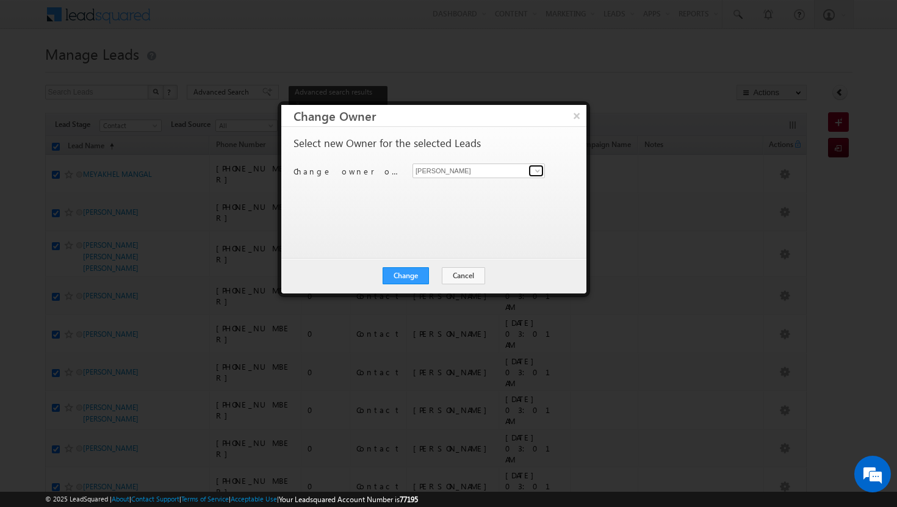
click at [536, 169] on span at bounding box center [537, 171] width 10 height 10
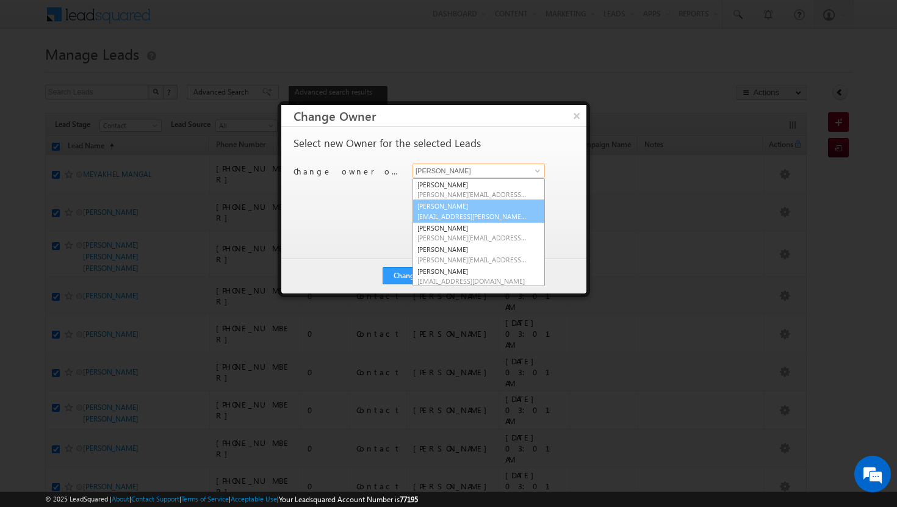
click at [501, 216] on span "[EMAIL_ADDRESS][PERSON_NAME][DOMAIN_NAME]" at bounding box center [472, 216] width 110 height 9
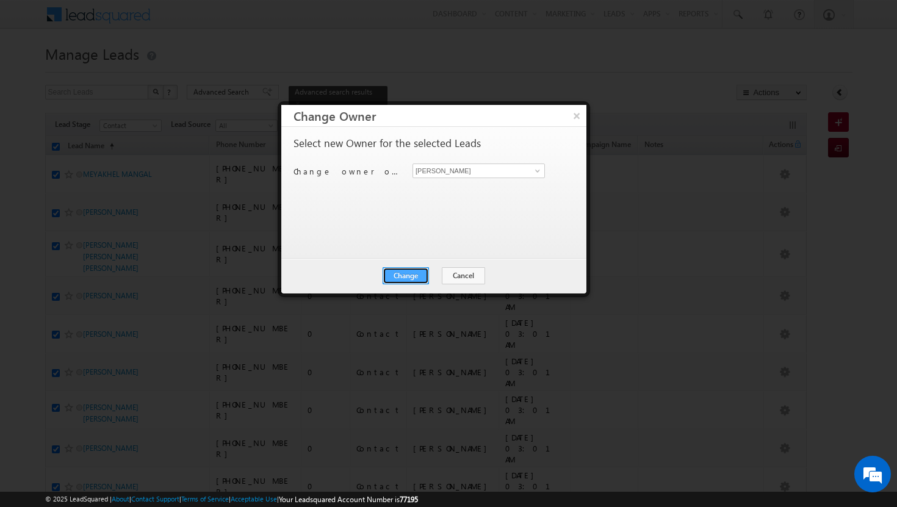
click at [412, 272] on button "Change" at bounding box center [405, 275] width 46 height 17
click at [428, 274] on button "Close" at bounding box center [435, 275] width 39 height 17
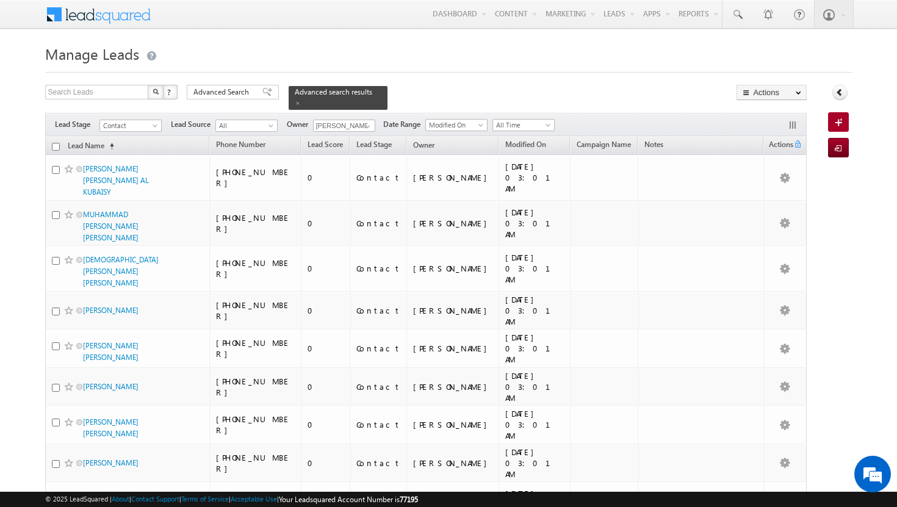
click at [56, 143] on input "checkbox" at bounding box center [56, 147] width 8 height 8
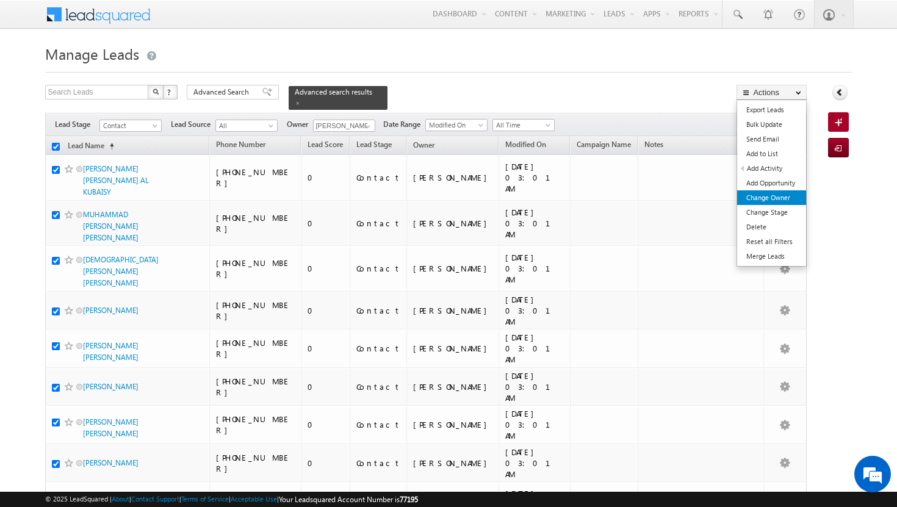
click at [774, 197] on link "Change Owner" at bounding box center [771, 197] width 69 height 15
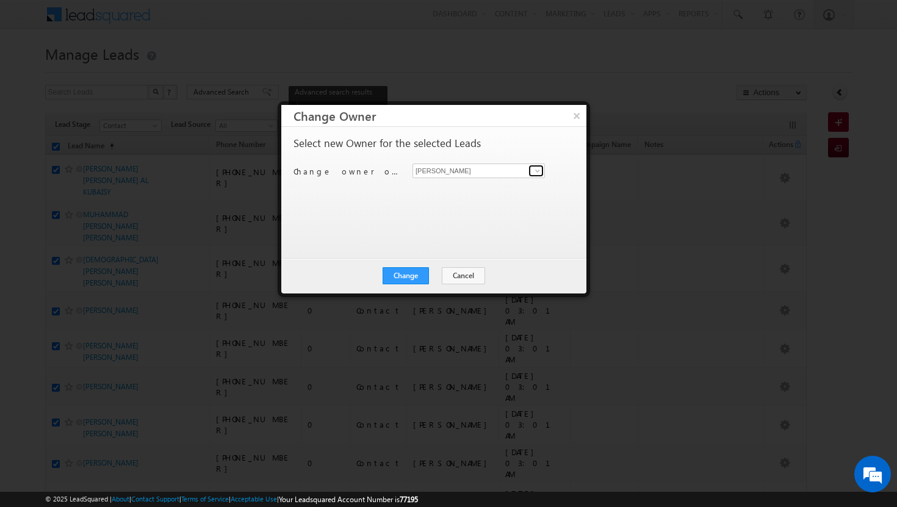
click at [543, 169] on link at bounding box center [535, 171] width 15 height 12
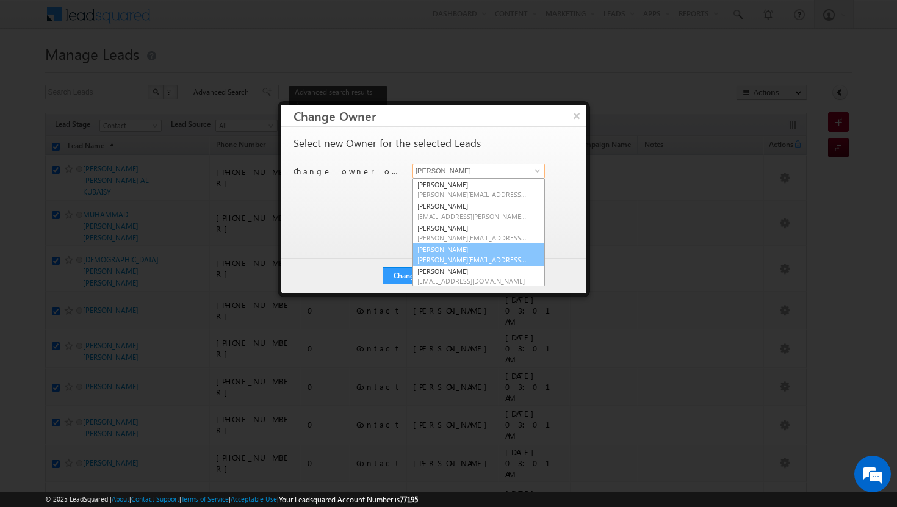
click at [465, 253] on link "[PERSON_NAME] Tp [EMAIL_ADDRESS][DOMAIN_NAME]" at bounding box center [478, 254] width 132 height 23
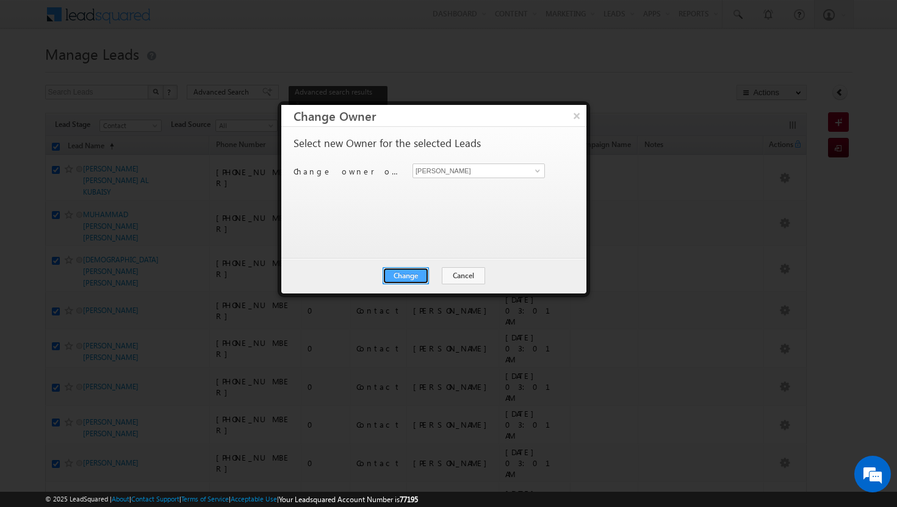
click at [410, 276] on button "Change" at bounding box center [405, 275] width 46 height 17
click at [433, 279] on button "Close" at bounding box center [435, 275] width 39 height 17
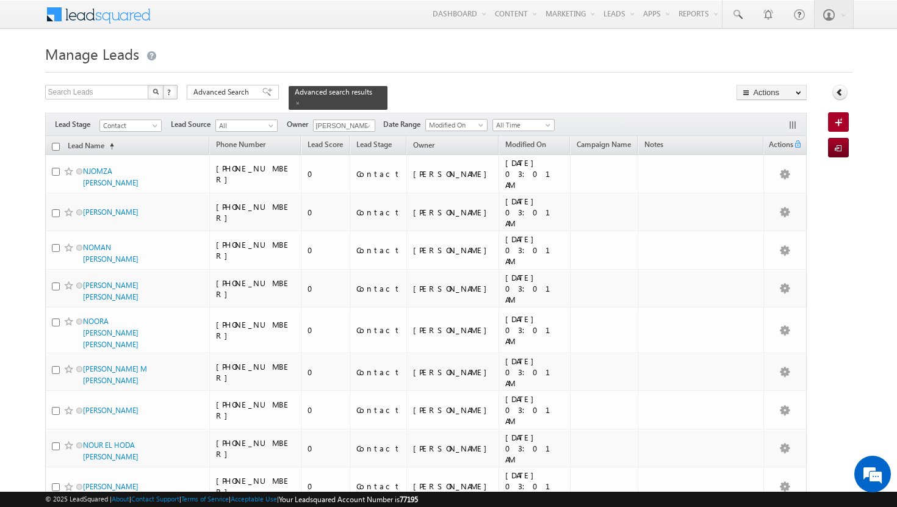
click at [57, 143] on input "checkbox" at bounding box center [56, 147] width 8 height 8
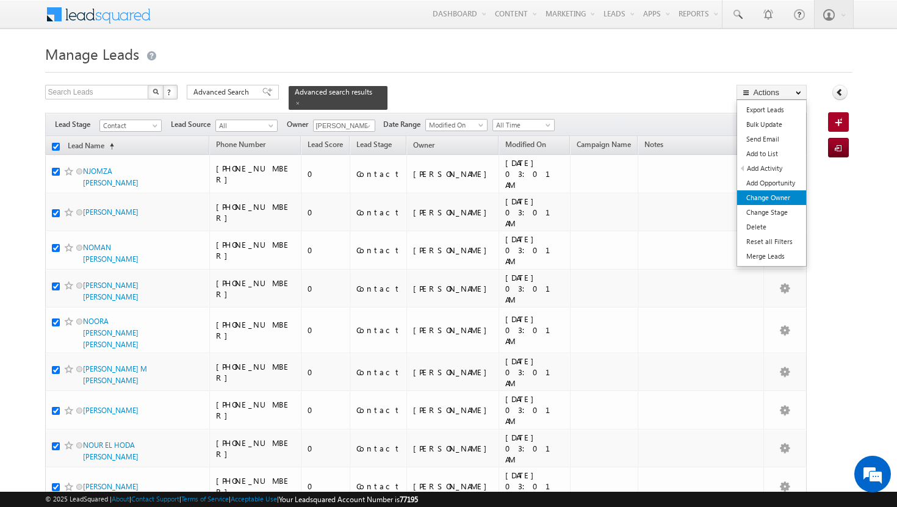
click at [773, 200] on link "Change Owner" at bounding box center [771, 197] width 69 height 15
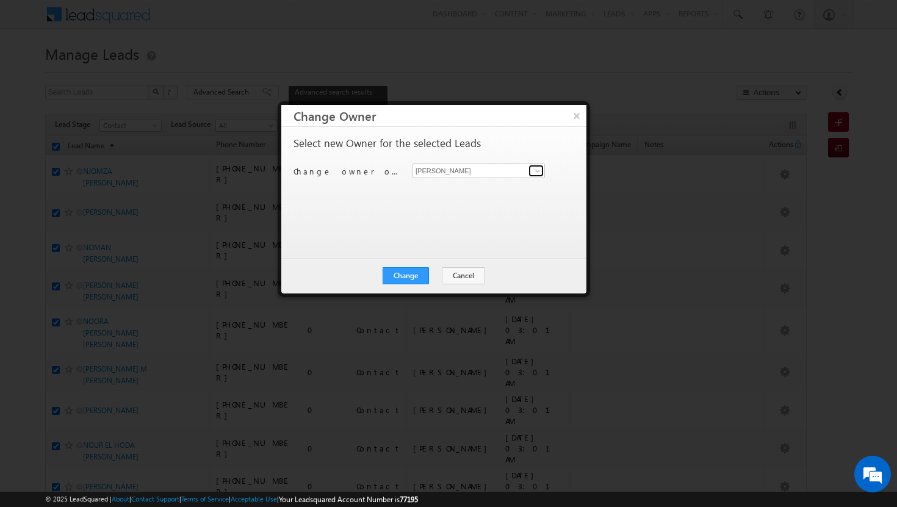
click at [540, 173] on span at bounding box center [537, 171] width 10 height 10
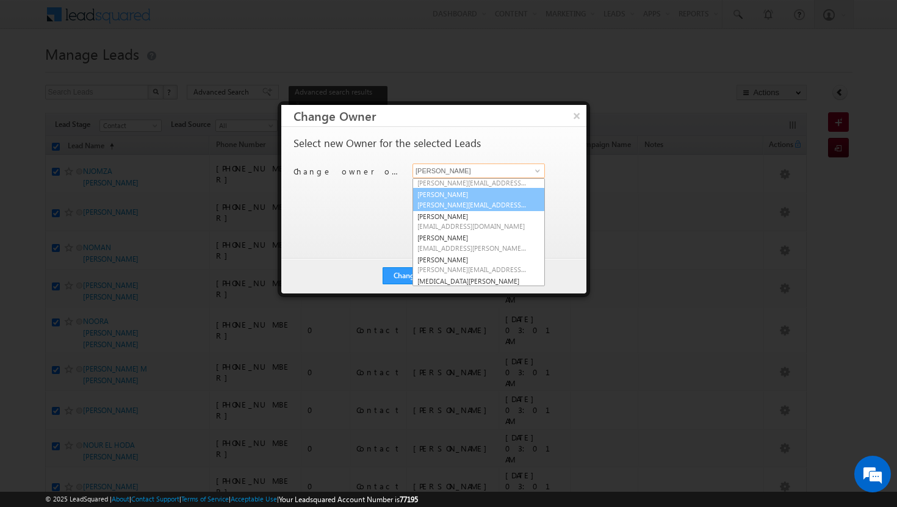
scroll to position [60, 0]
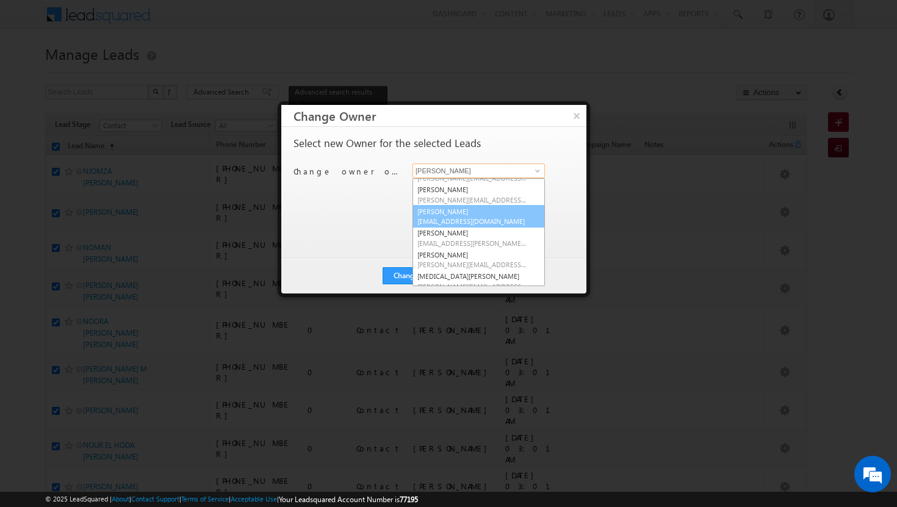
click at [469, 220] on span "[EMAIL_ADDRESS][DOMAIN_NAME]" at bounding box center [472, 221] width 110 height 9
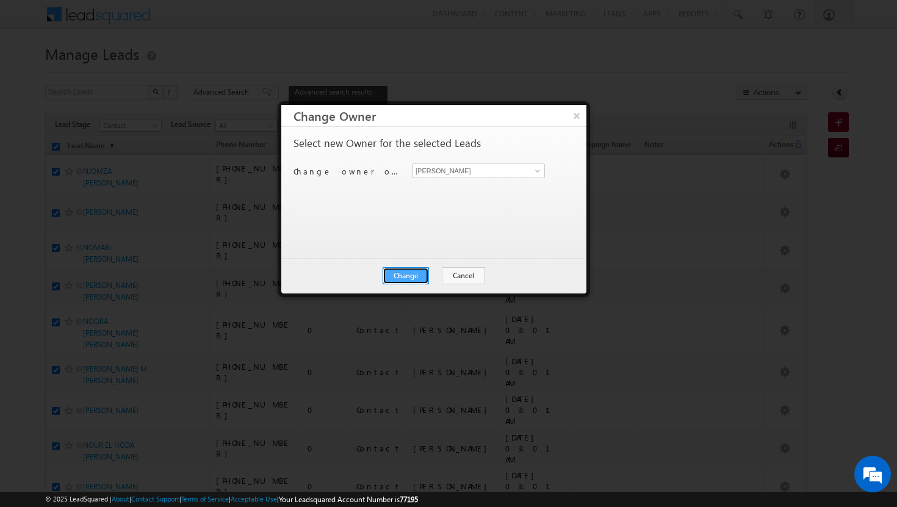
click at [421, 272] on button "Change" at bounding box center [405, 275] width 46 height 17
click at [443, 273] on button "Close" at bounding box center [435, 275] width 39 height 17
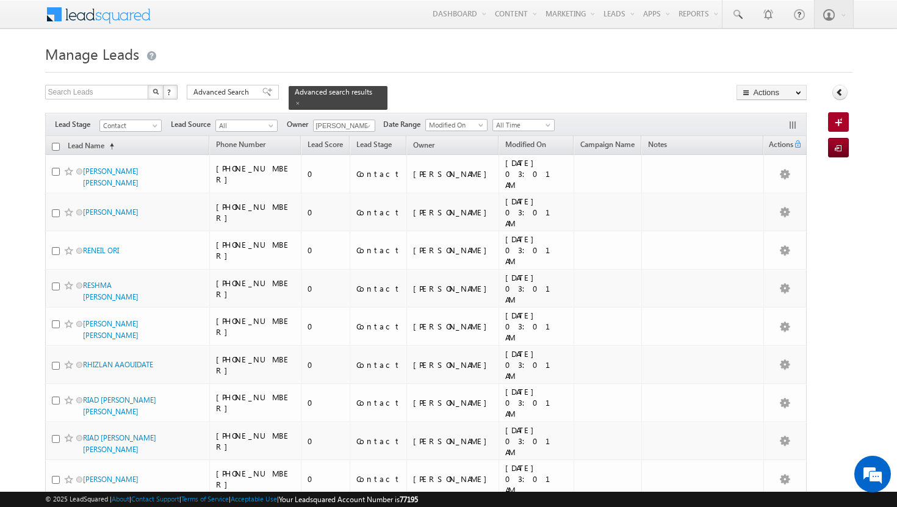
click at [57, 143] on input "checkbox" at bounding box center [56, 147] width 8 height 8
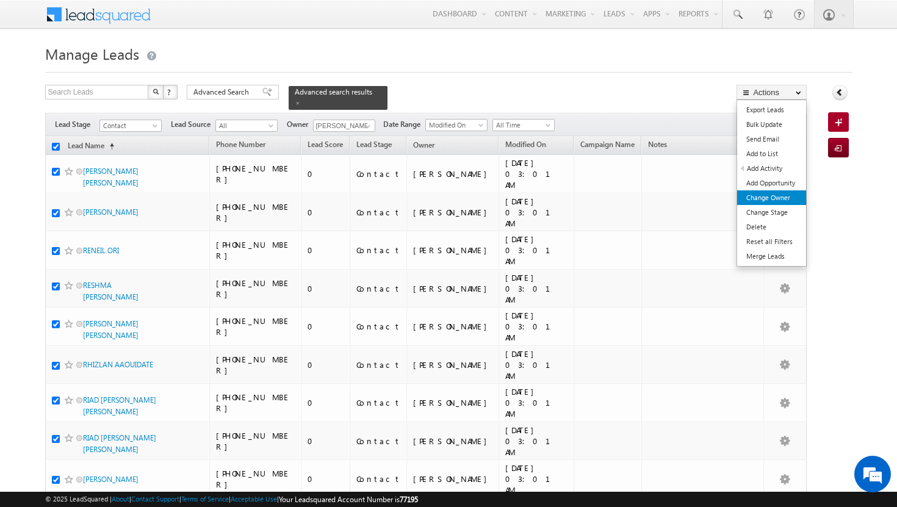
click at [796, 199] on link "Change Owner" at bounding box center [771, 197] width 69 height 15
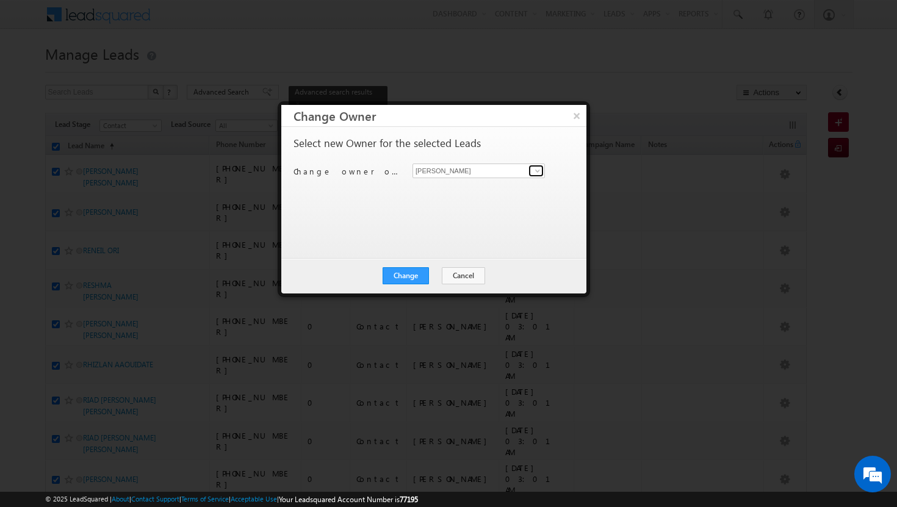
click at [538, 171] on span at bounding box center [537, 171] width 10 height 10
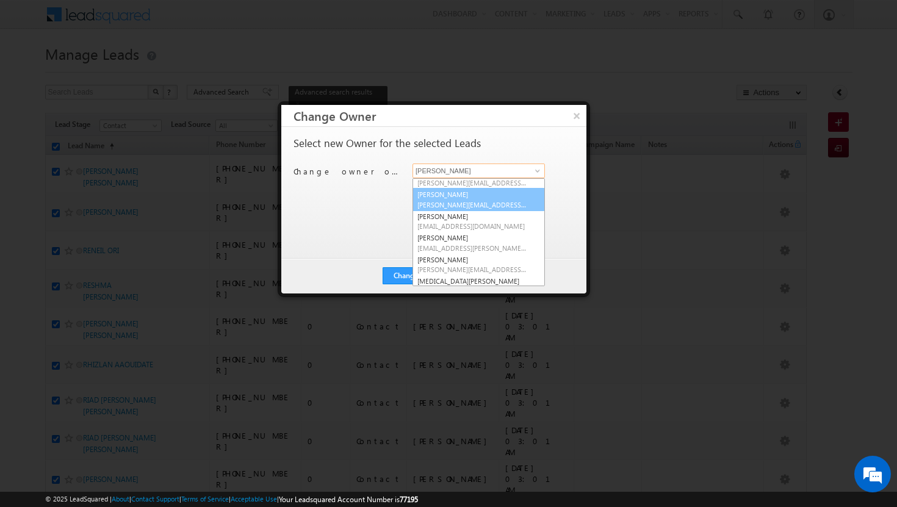
scroll to position [59, 0]
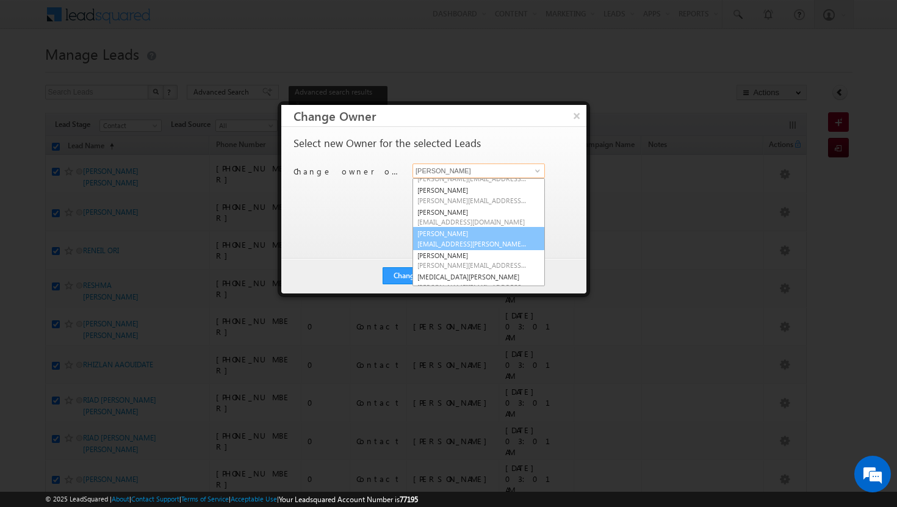
click at [457, 242] on span "[EMAIL_ADDRESS][PERSON_NAME][DOMAIN_NAME]" at bounding box center [472, 243] width 110 height 9
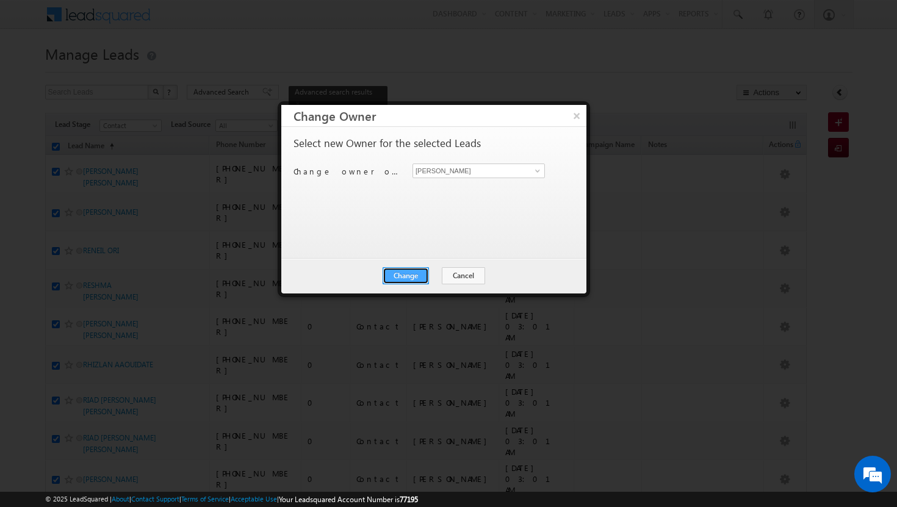
click at [403, 274] on button "Change" at bounding box center [405, 275] width 46 height 17
click at [429, 271] on button "Close" at bounding box center [435, 275] width 39 height 17
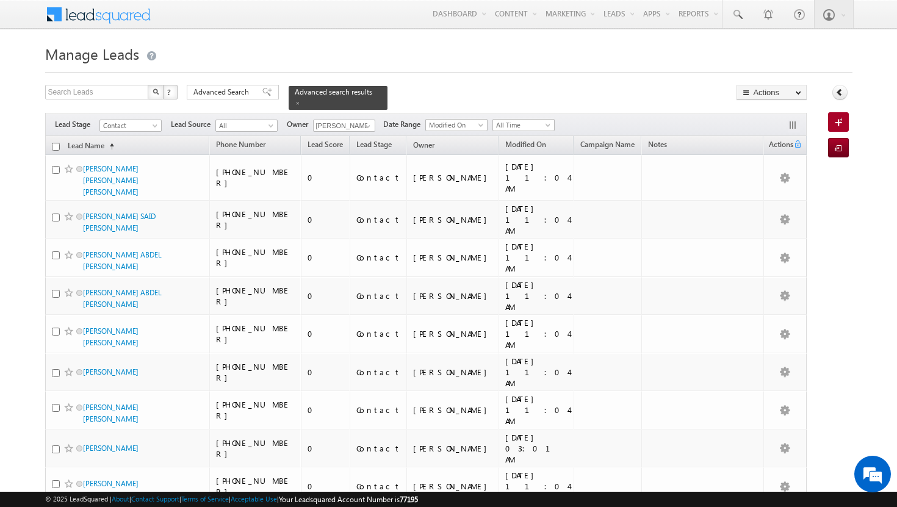
click at [57, 143] on input "checkbox" at bounding box center [56, 147] width 8 height 8
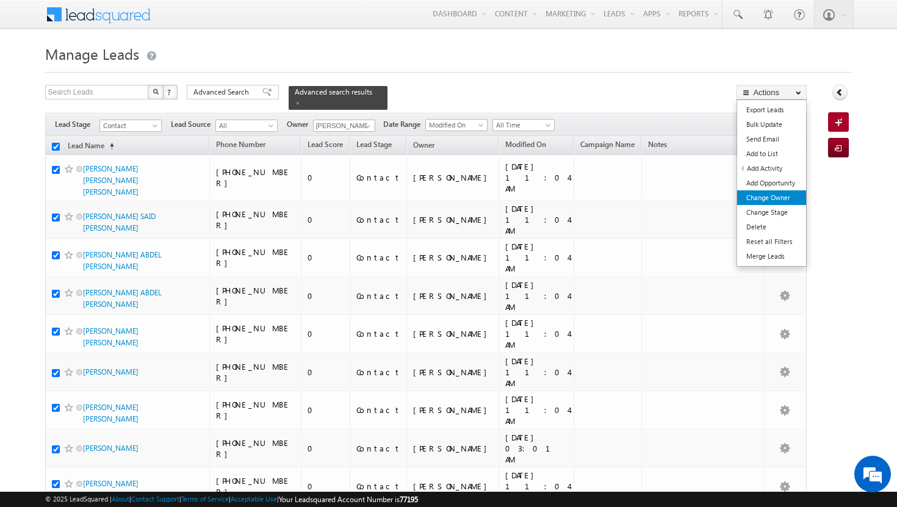
click at [783, 196] on link "Change Owner" at bounding box center [771, 197] width 69 height 15
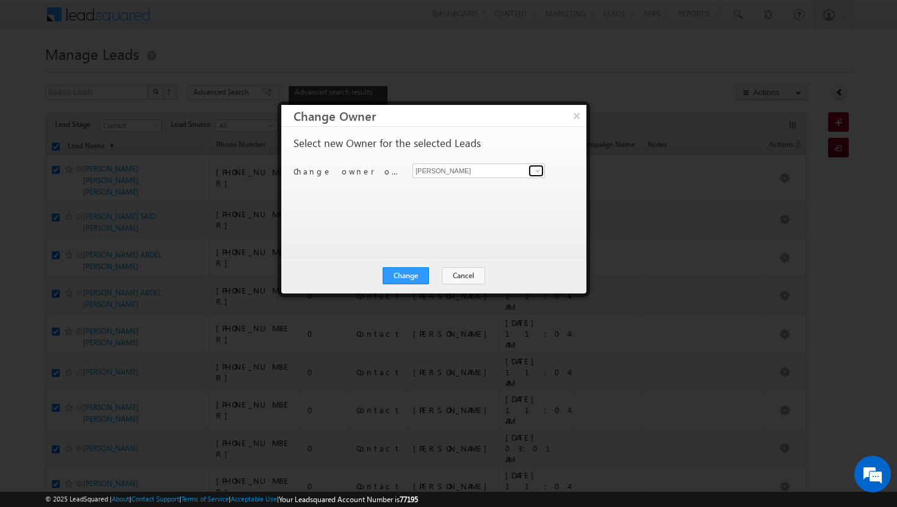
click at [539, 167] on span at bounding box center [537, 171] width 10 height 10
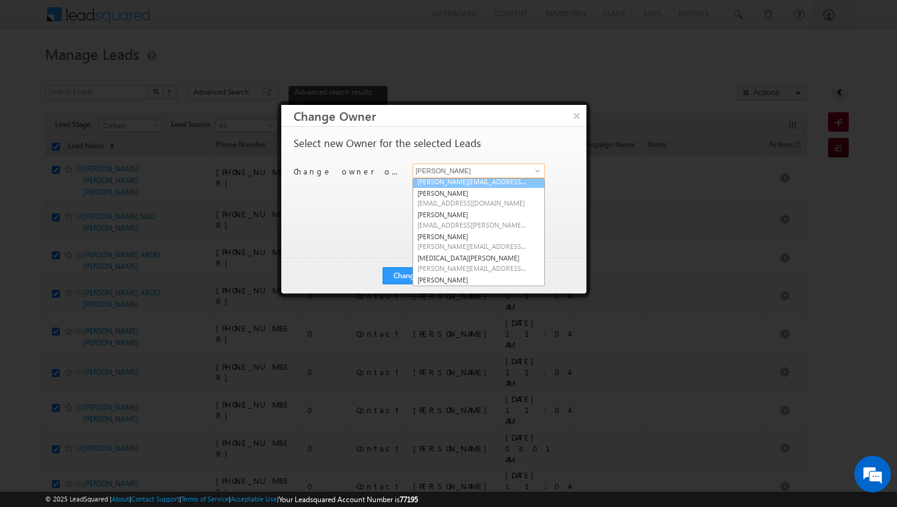
scroll to position [82, 0]
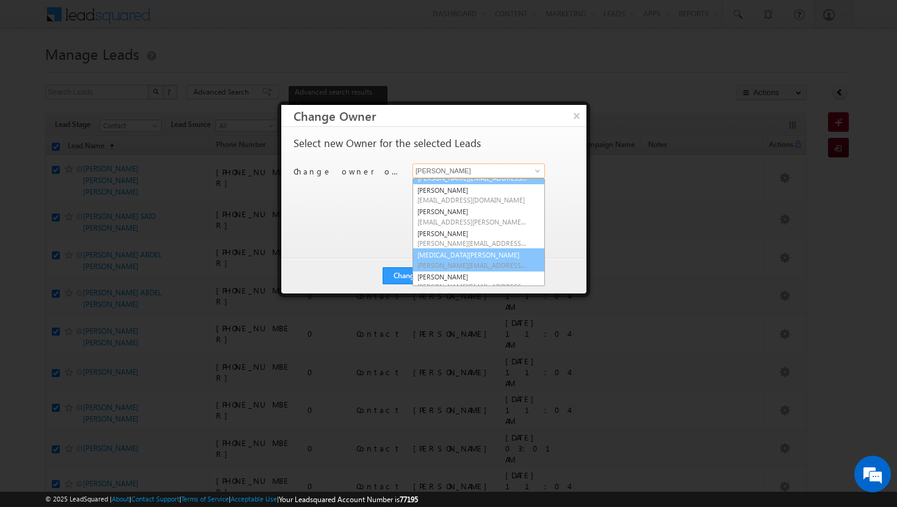
click at [503, 249] on link "[MEDICAL_DATA][PERSON_NAME] [MEDICAL_DATA][PERSON_NAME][EMAIL_ADDRESS][DOMAIN_N…" at bounding box center [478, 259] width 132 height 23
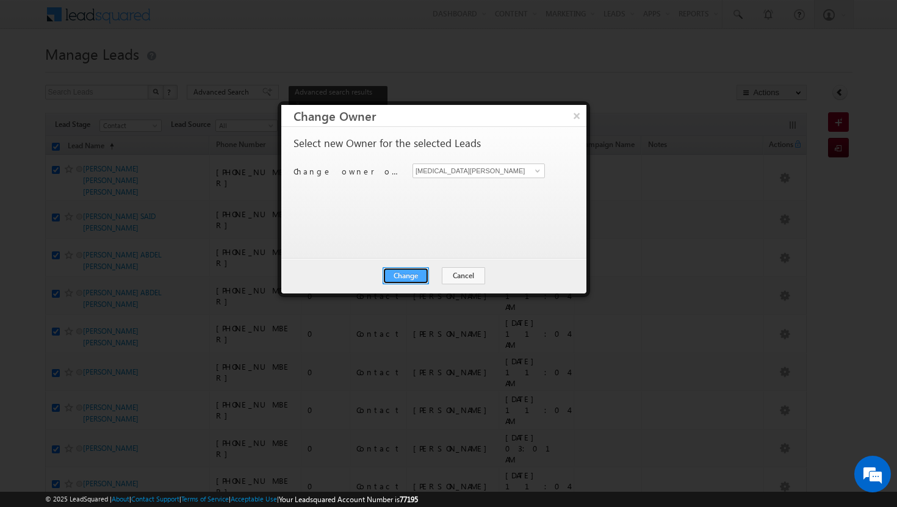
click at [407, 274] on button "Change" at bounding box center [405, 275] width 46 height 17
click at [443, 276] on button "Close" at bounding box center [435, 275] width 39 height 17
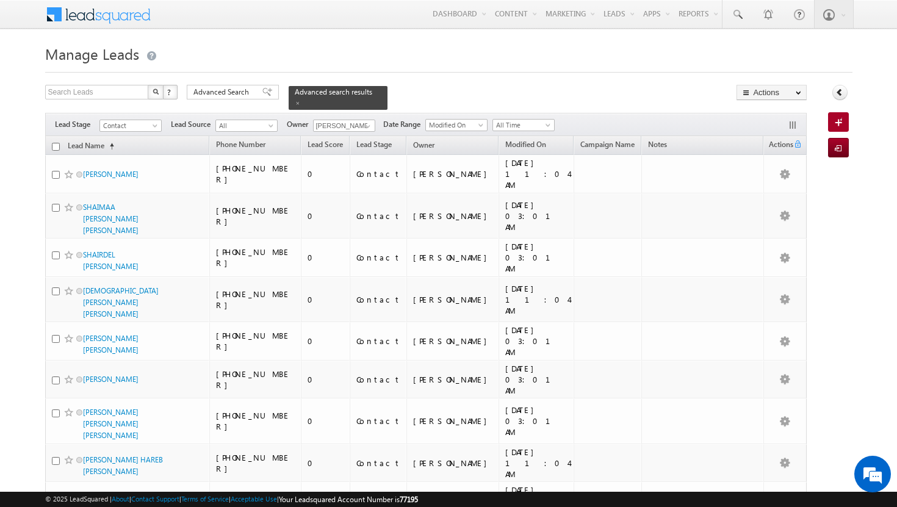
click at [56, 143] on input "checkbox" at bounding box center [56, 147] width 8 height 8
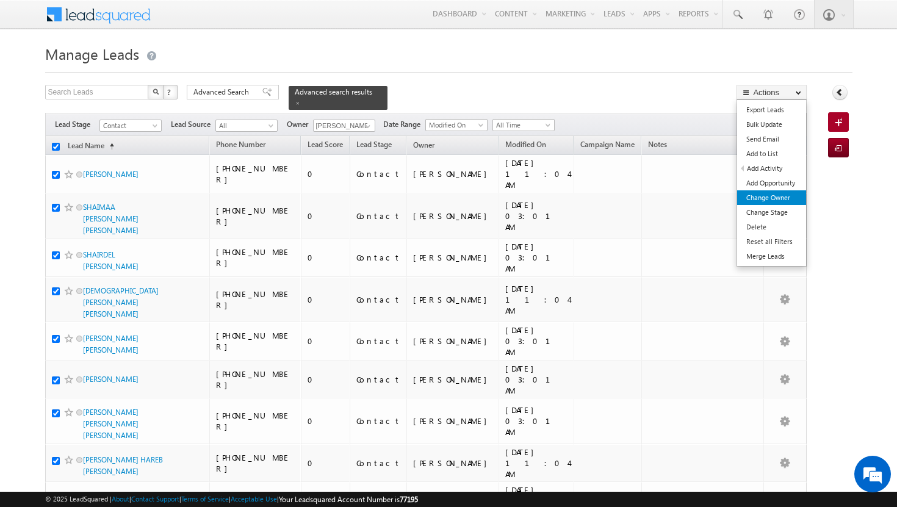
click at [759, 199] on link "Change Owner" at bounding box center [771, 197] width 69 height 15
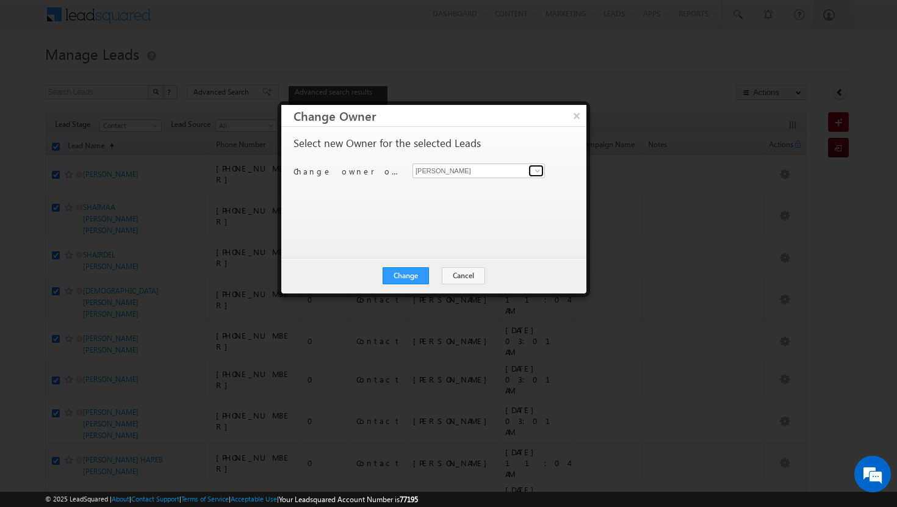
click at [535, 171] on span at bounding box center [537, 171] width 10 height 10
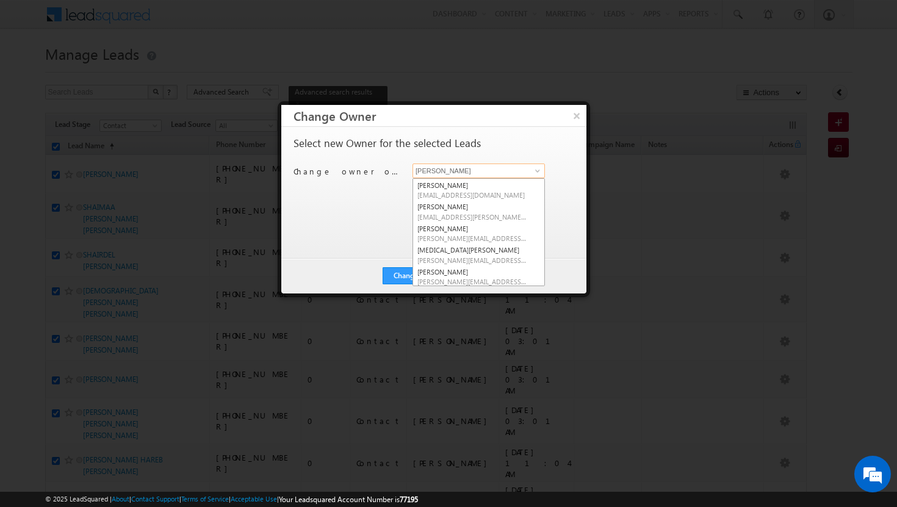
scroll to position [92, 0]
click at [485, 267] on link "[PERSON_NAME] [PERSON_NAME][EMAIL_ADDRESS][DOMAIN_NAME]" at bounding box center [478, 270] width 132 height 23
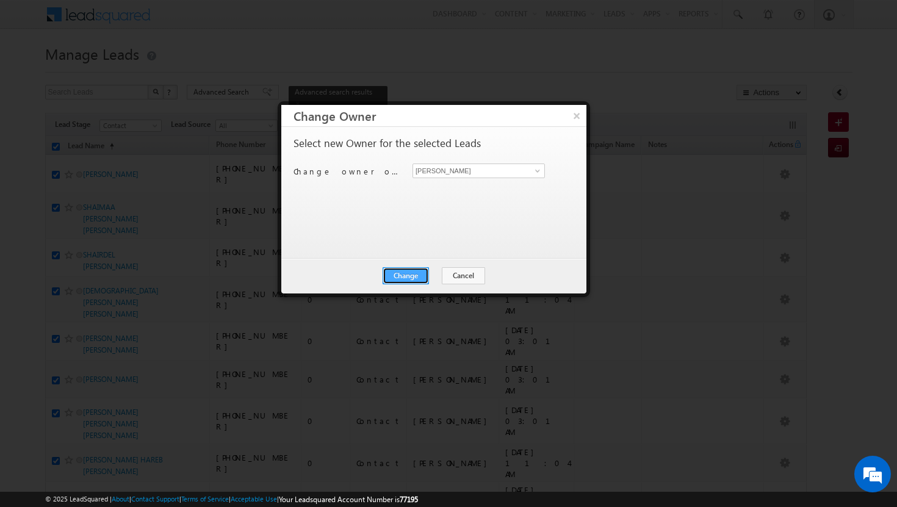
click at [409, 271] on button "Change" at bounding box center [405, 275] width 46 height 17
click at [427, 272] on button "Close" at bounding box center [435, 275] width 39 height 17
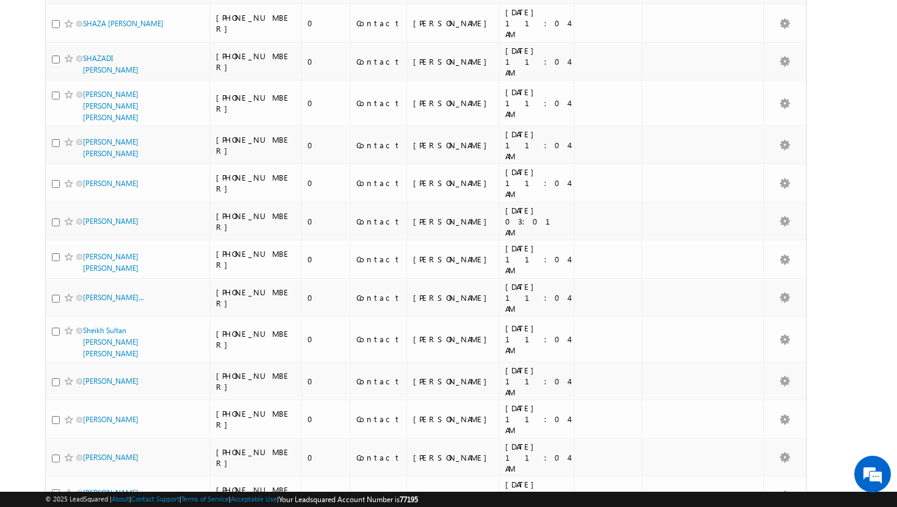
scroll to position [0, 0]
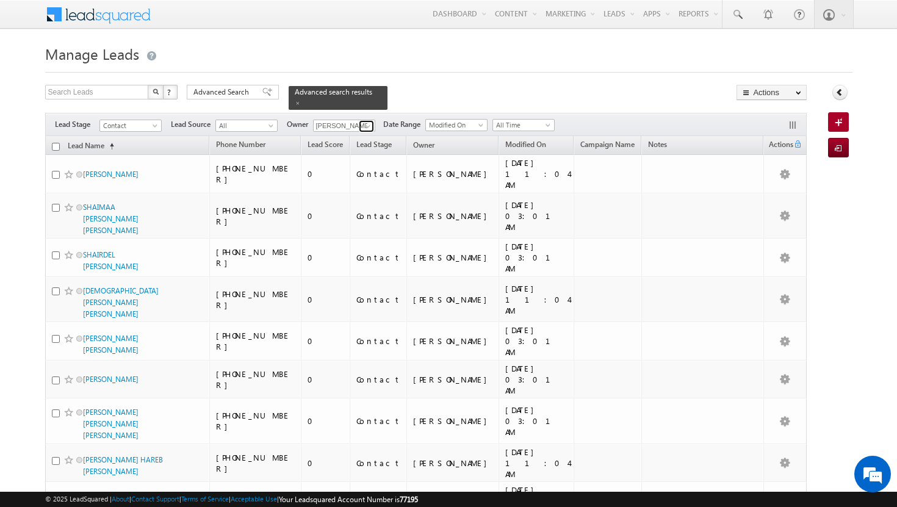
click at [370, 121] on span at bounding box center [368, 126] width 10 height 10
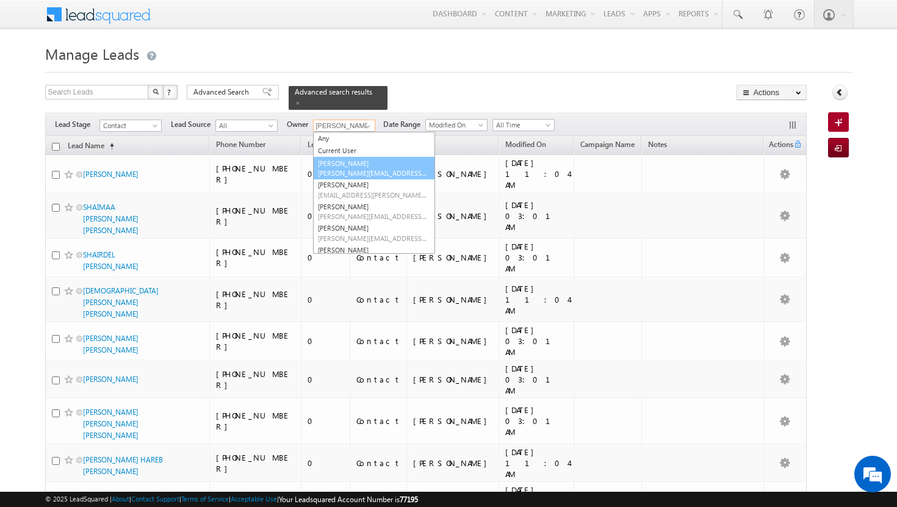
click at [357, 168] on span "[PERSON_NAME][EMAIL_ADDRESS][DOMAIN_NAME]" at bounding box center [373, 172] width 110 height 9
